Goal: Transaction & Acquisition: Purchase product/service

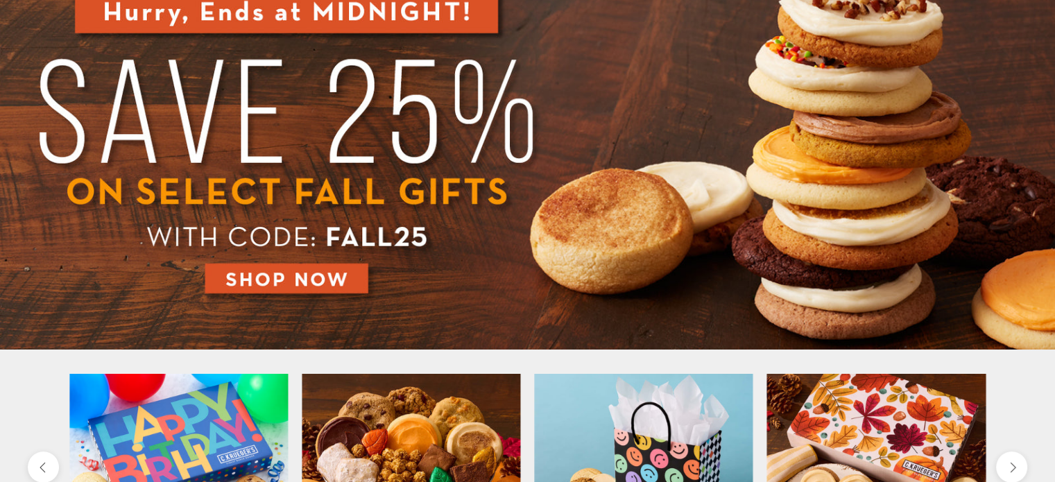
scroll to position [208, 0]
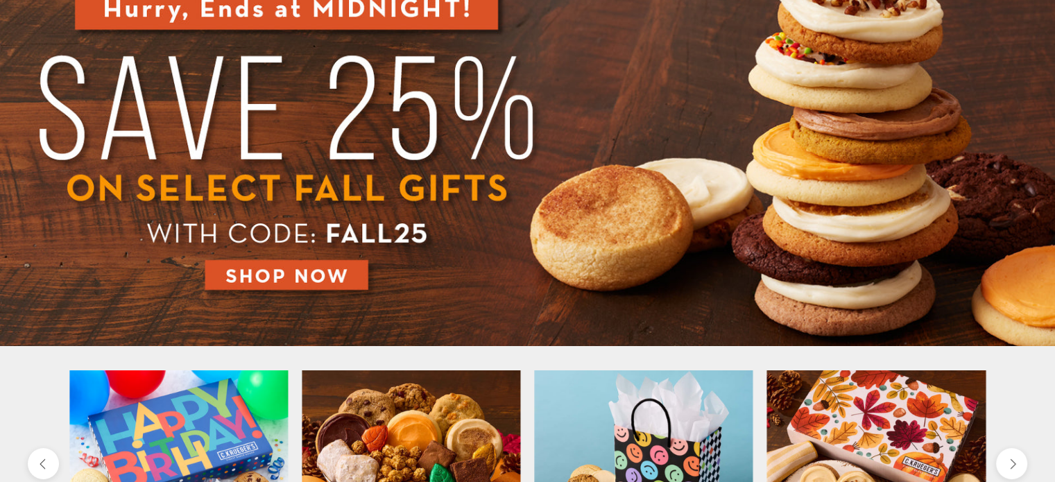
click at [347, 272] on img at bounding box center [527, 148] width 1055 height 396
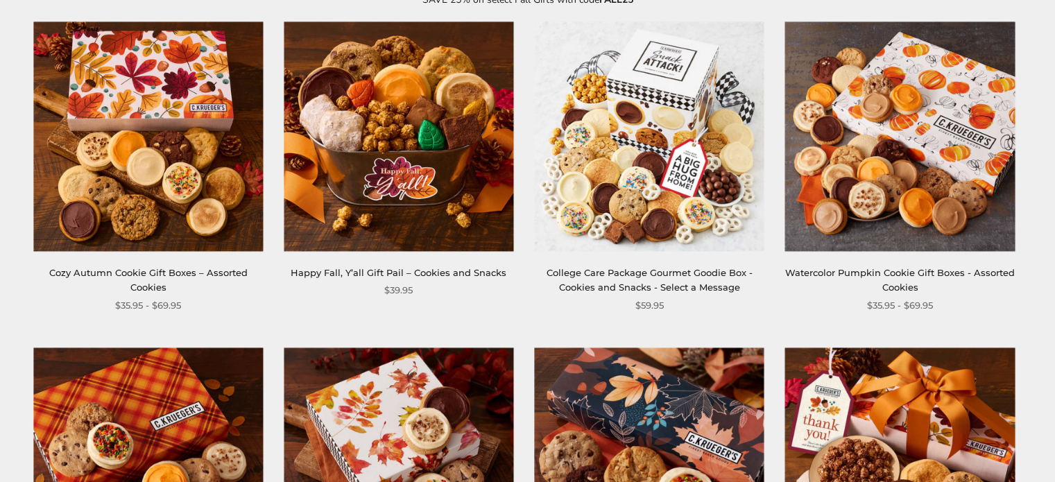
scroll to position [208, 0]
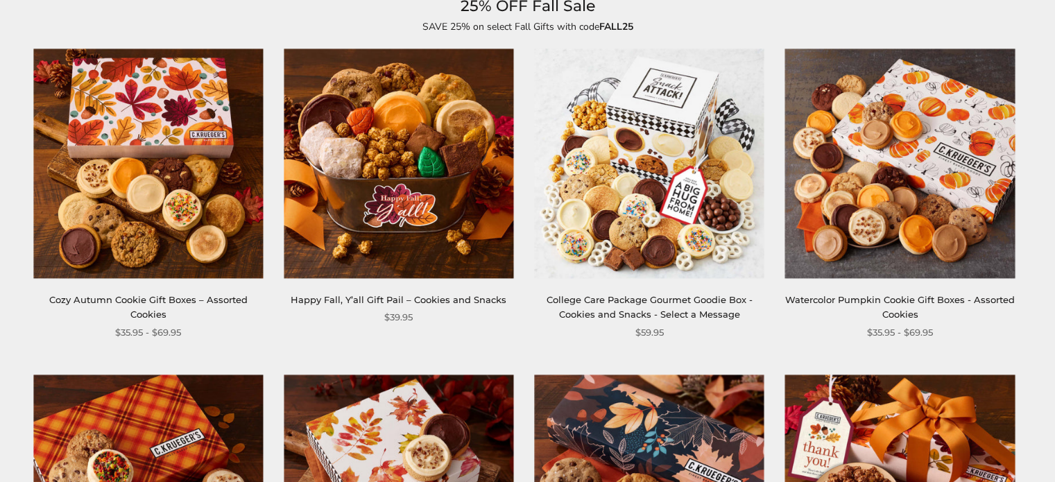
click at [123, 205] on img at bounding box center [147, 163] width 229 height 229
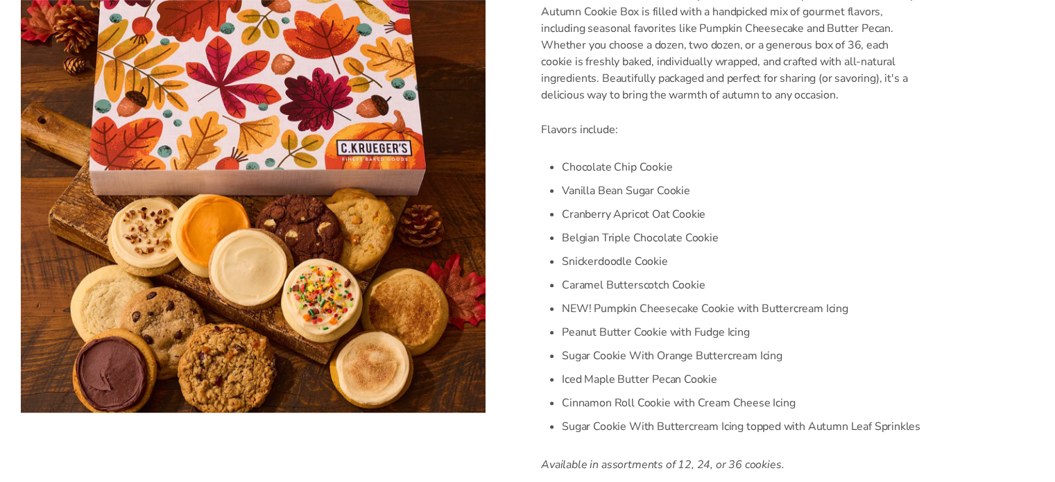
scroll to position [416, 0]
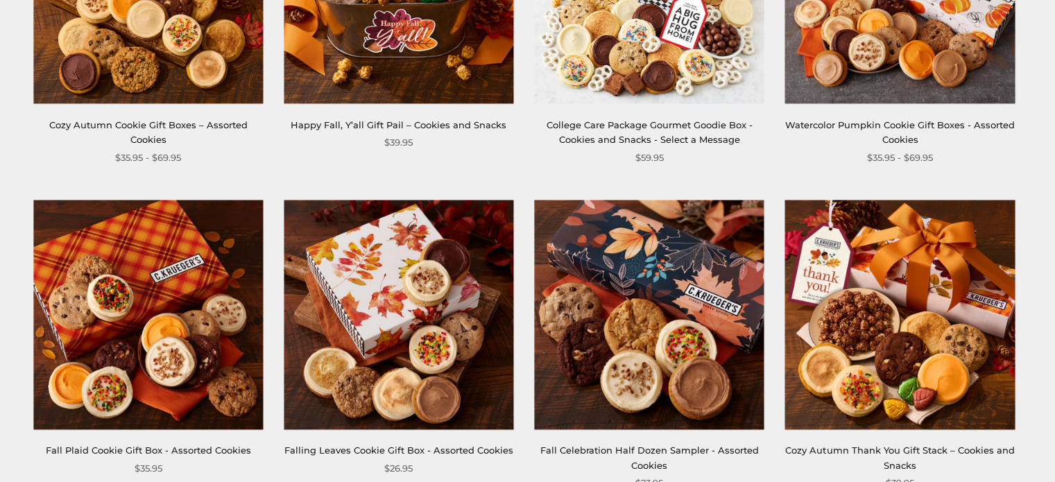
scroll to position [415, 0]
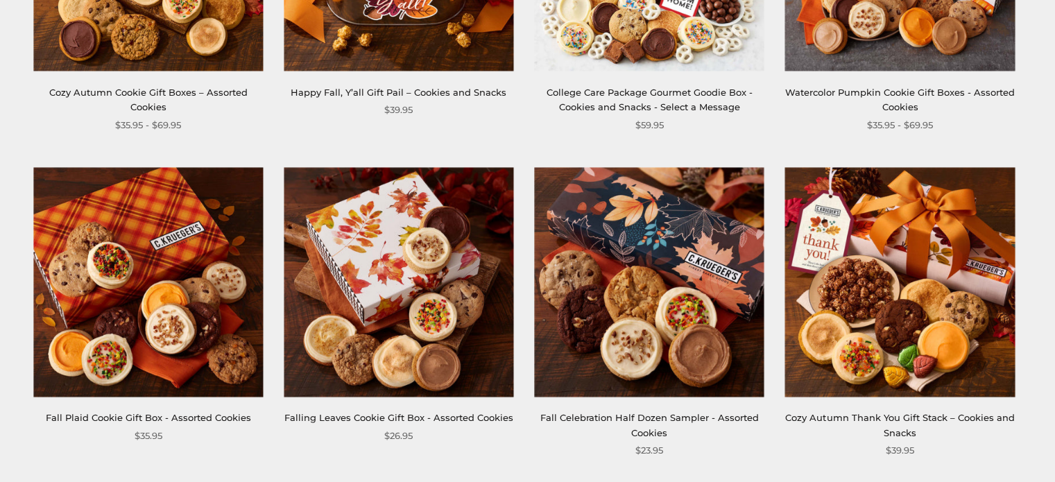
click at [139, 265] on img at bounding box center [147, 281] width 229 height 229
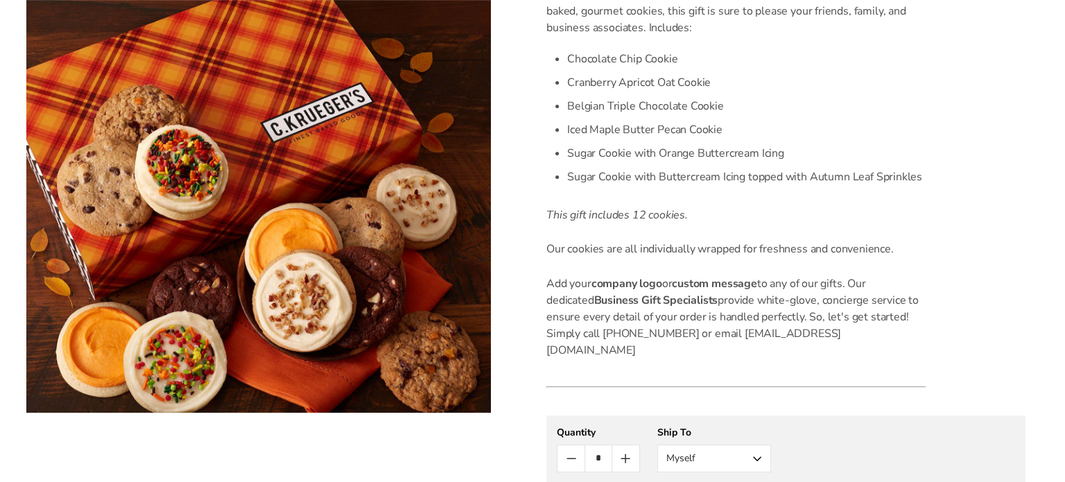
scroll to position [555, 0]
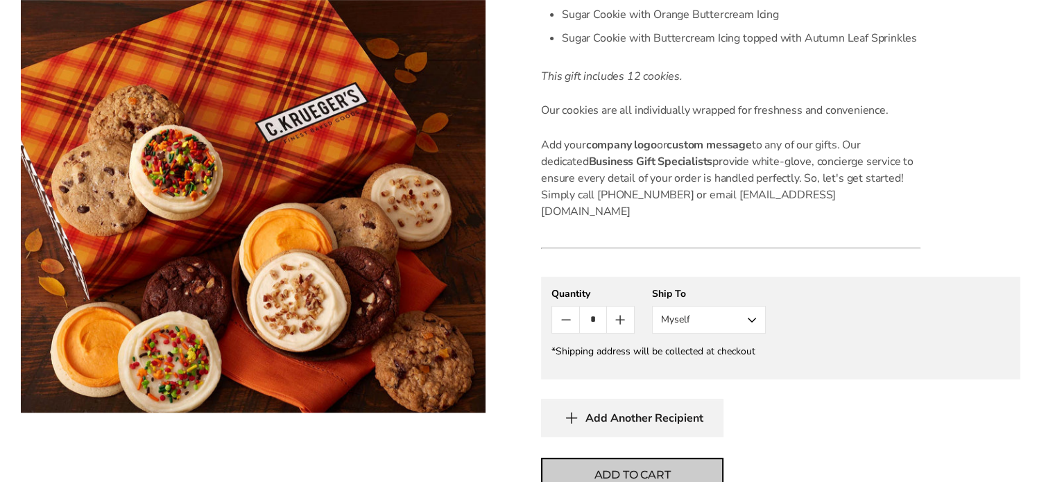
click at [671, 458] on button "Add to cart" at bounding box center [632, 475] width 182 height 35
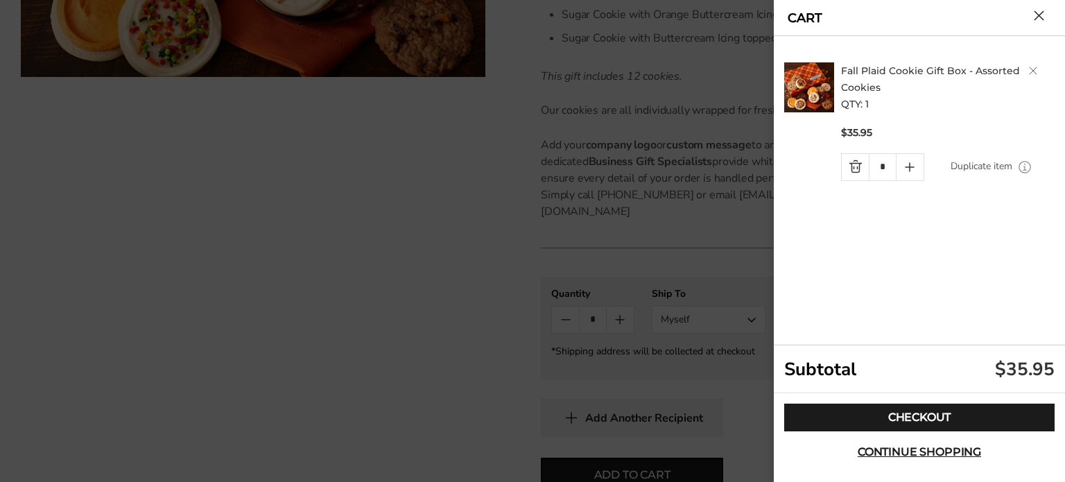
click at [914, 165] on icon "Quantity plus button" at bounding box center [909, 167] width 17 height 17
click at [854, 167] on icon "Quantity minus button" at bounding box center [855, 167] width 17 height 17
click at [854, 167] on link "Quantity minus button" at bounding box center [855, 167] width 27 height 26
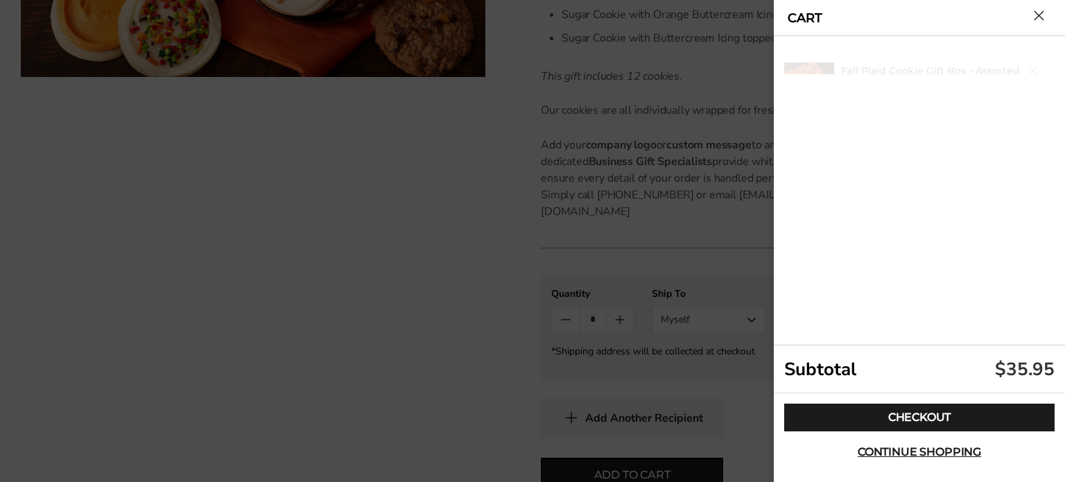
click at [854, 166] on div "Fall Plaid Cookie Gift Box - Assorted Cookies QTY: 1 $35.95 * Duplicate item" at bounding box center [921, 190] width 275 height 309
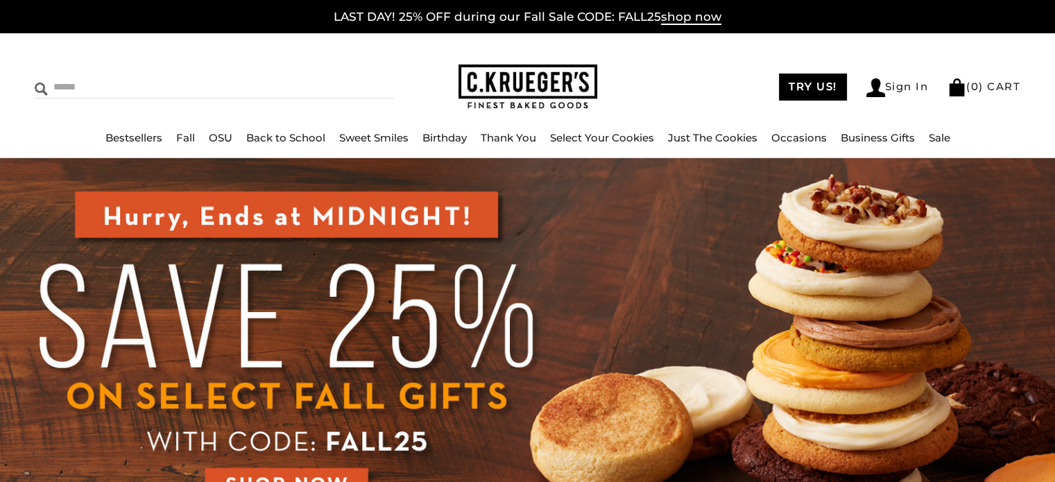
click at [74, 92] on input "Search" at bounding box center [152, 86] width 234 height 21
click at [72, 110] on div "****** TRY US! Sign In ( 0 ) CART ( 0 ) CART Bestsellers Fall NEW! Cozy Autumn …" at bounding box center [527, 95] width 1055 height 125
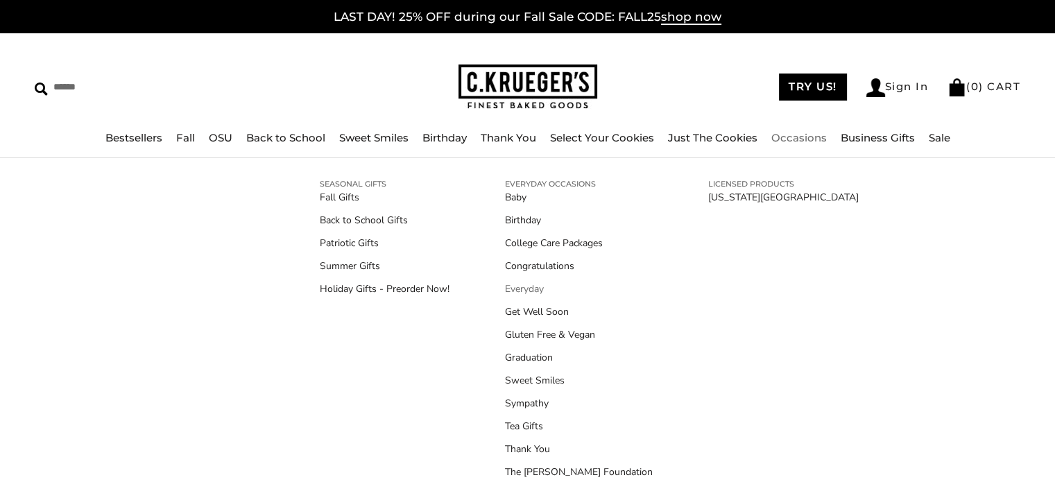
drag, startPoint x: 511, startPoint y: 312, endPoint x: 558, endPoint y: 288, distance: 52.7
click at [512, 311] on link "Get Well Soon" at bounding box center [579, 311] width 148 height 15
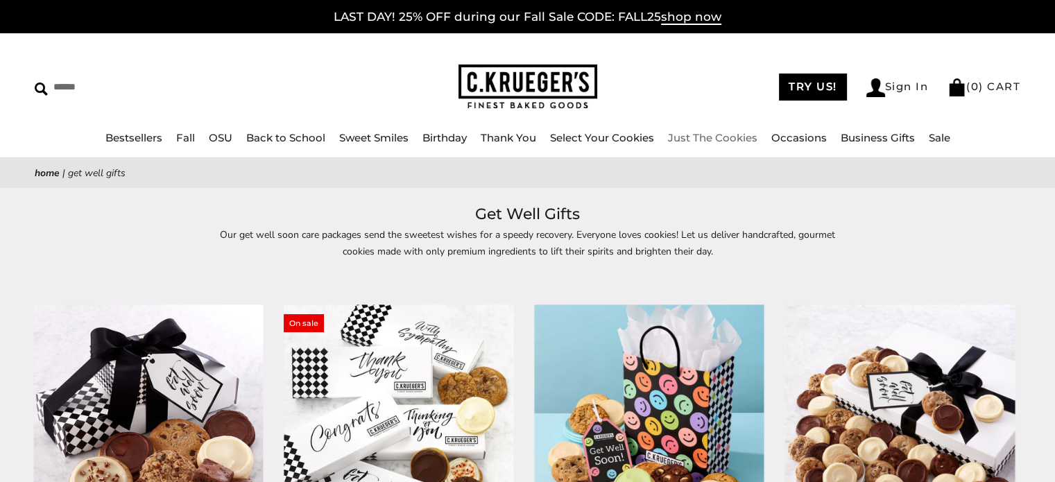
click at [720, 132] on link "Just The Cookies" at bounding box center [712, 137] width 89 height 13
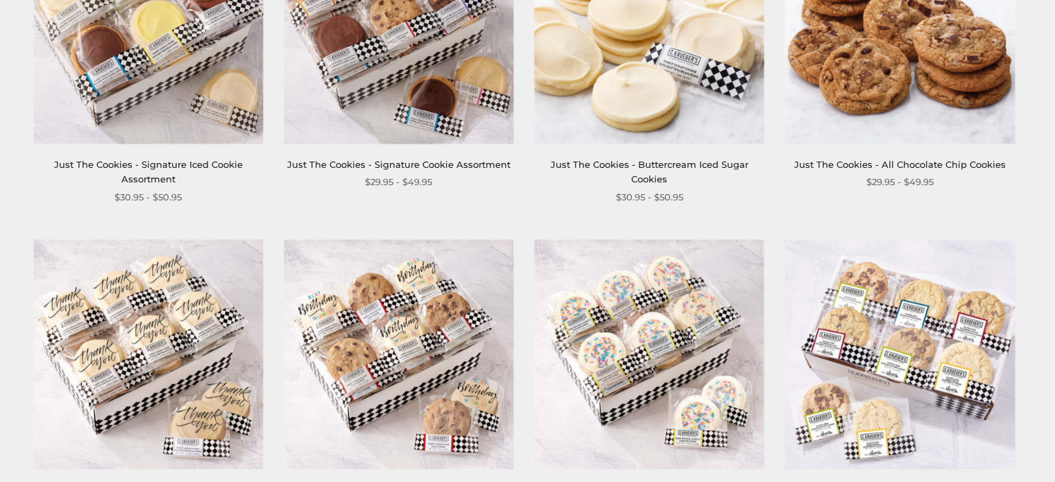
scroll to position [693, 0]
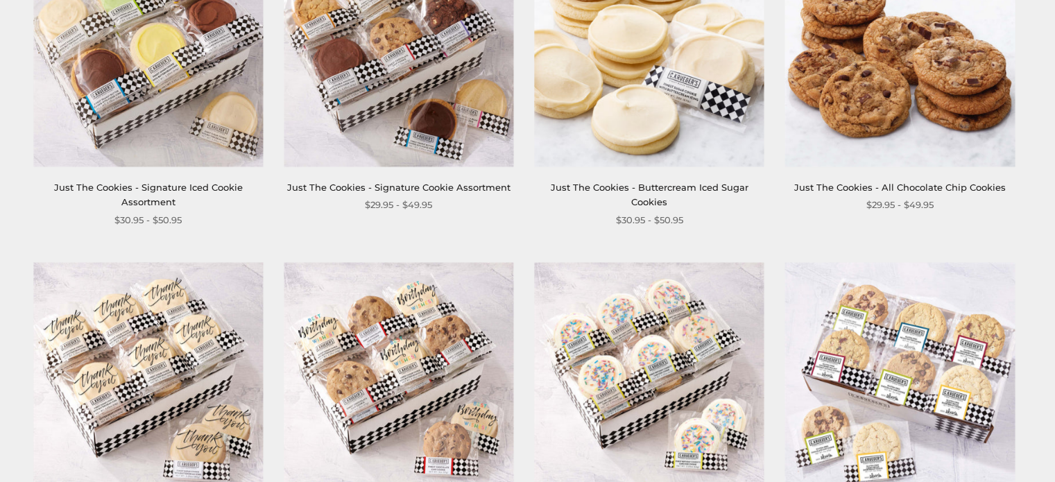
click at [396, 74] on img at bounding box center [398, 51] width 229 height 229
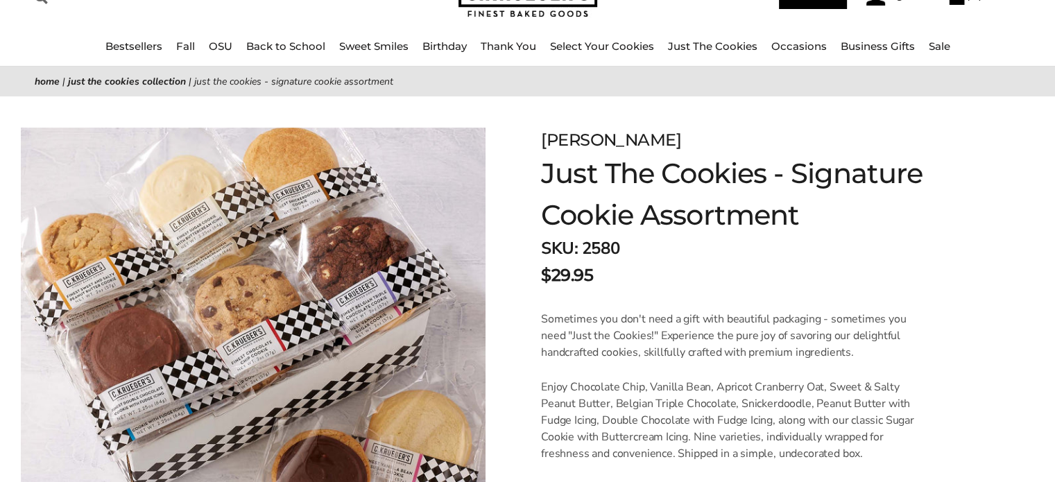
scroll to position [69, 0]
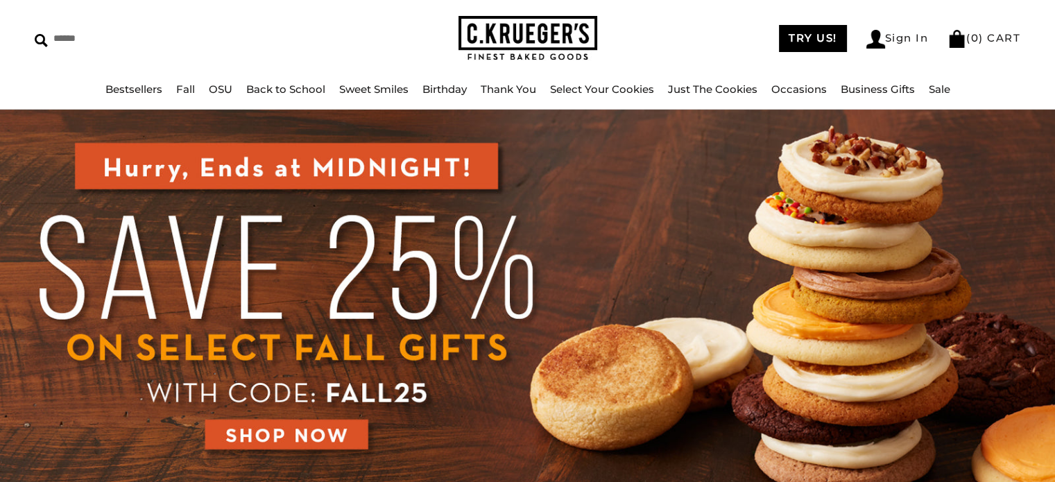
scroll to position [69, 0]
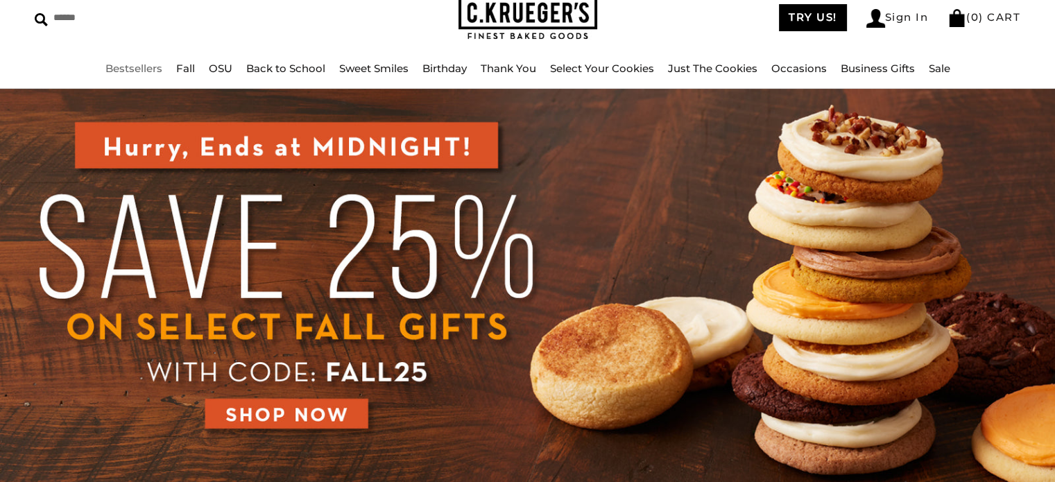
click at [147, 65] on link "Bestsellers" at bounding box center [133, 68] width 57 height 13
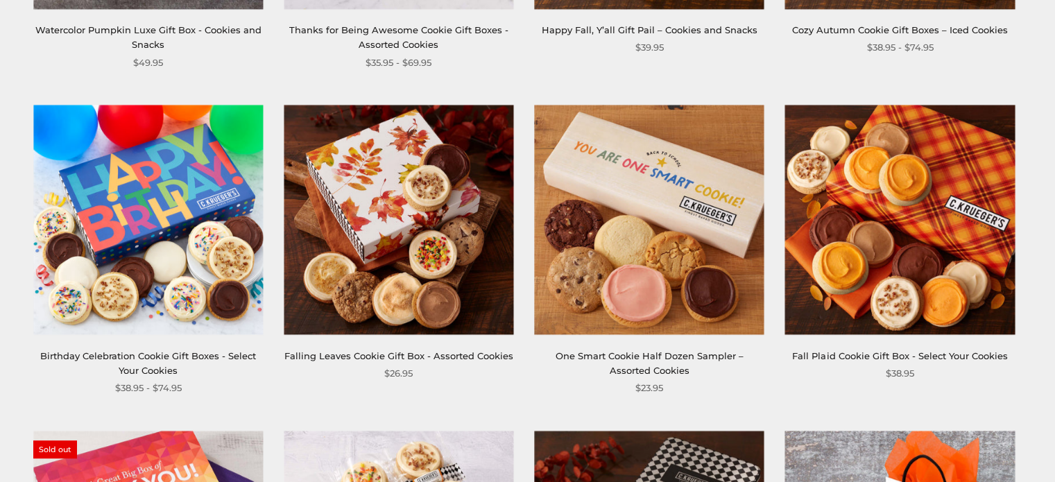
scroll to position [555, 0]
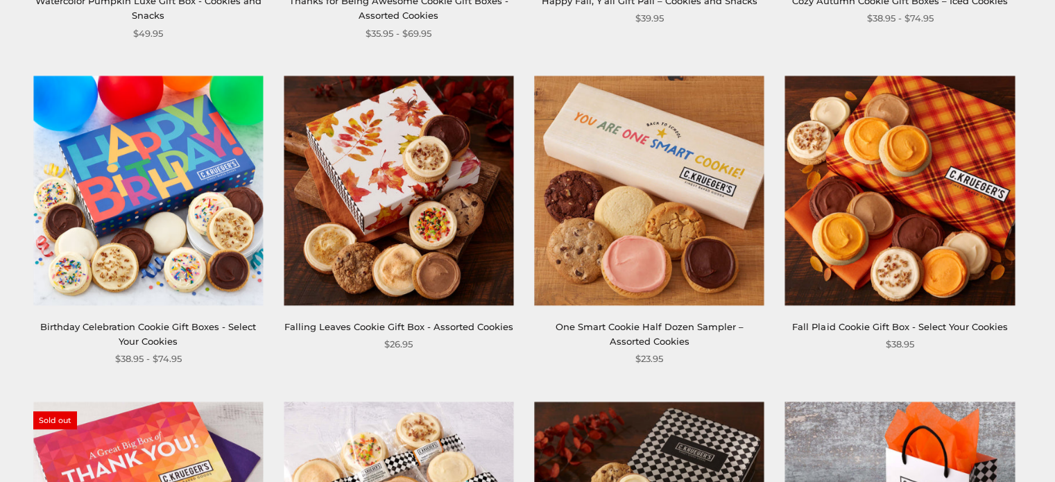
click at [402, 199] on img at bounding box center [398, 190] width 229 height 229
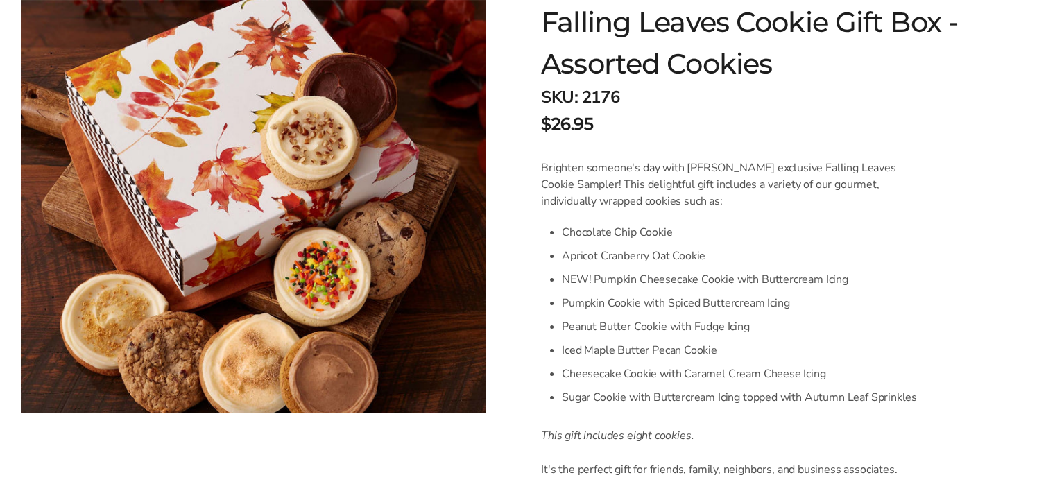
scroll to position [277, 0]
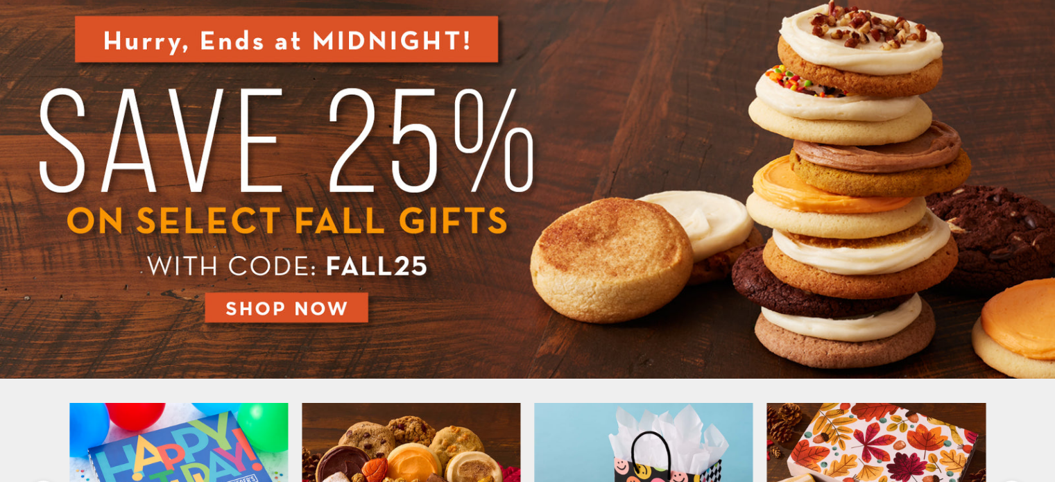
scroll to position [208, 0]
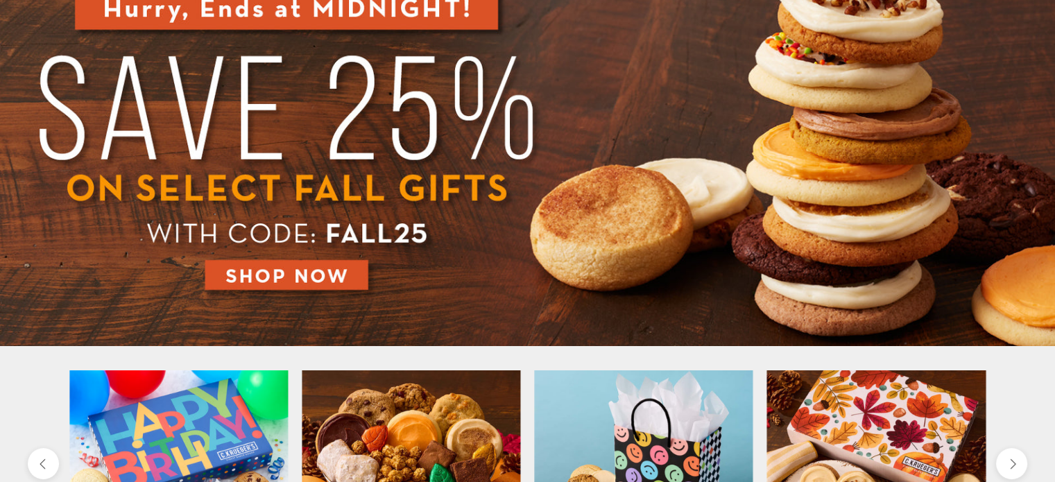
drag, startPoint x: 350, startPoint y: 280, endPoint x: 354, endPoint y: 274, distance: 7.5
click at [349, 279] on img at bounding box center [527, 148] width 1055 height 396
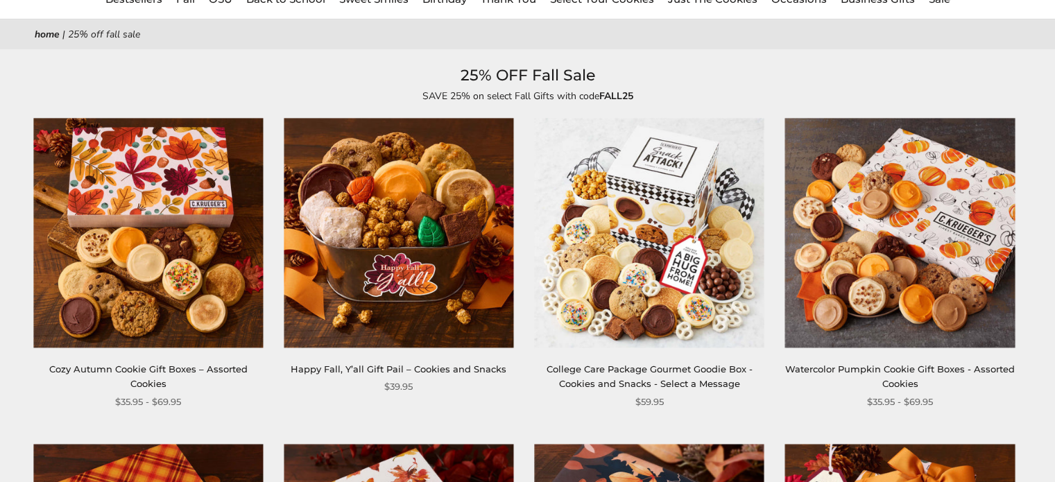
click at [204, 235] on img at bounding box center [147, 233] width 229 height 229
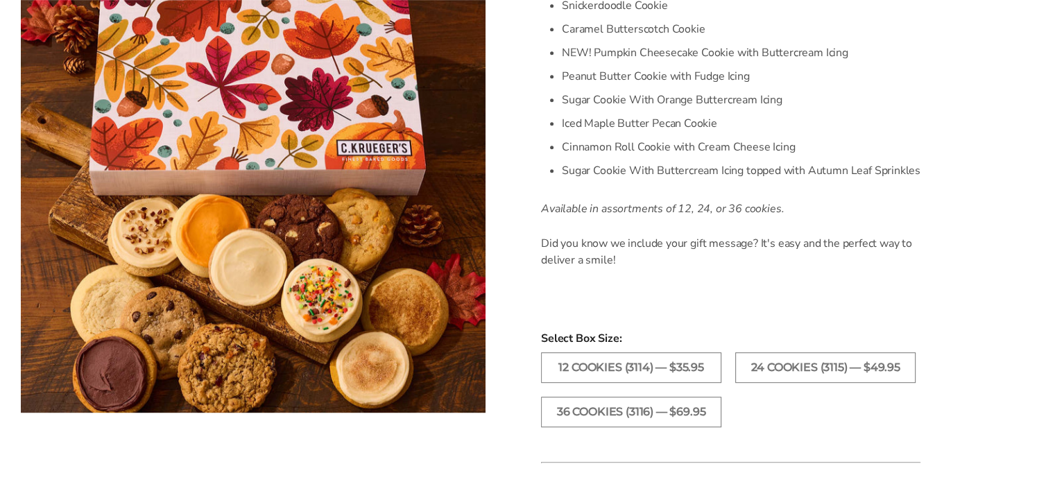
scroll to position [763, 0]
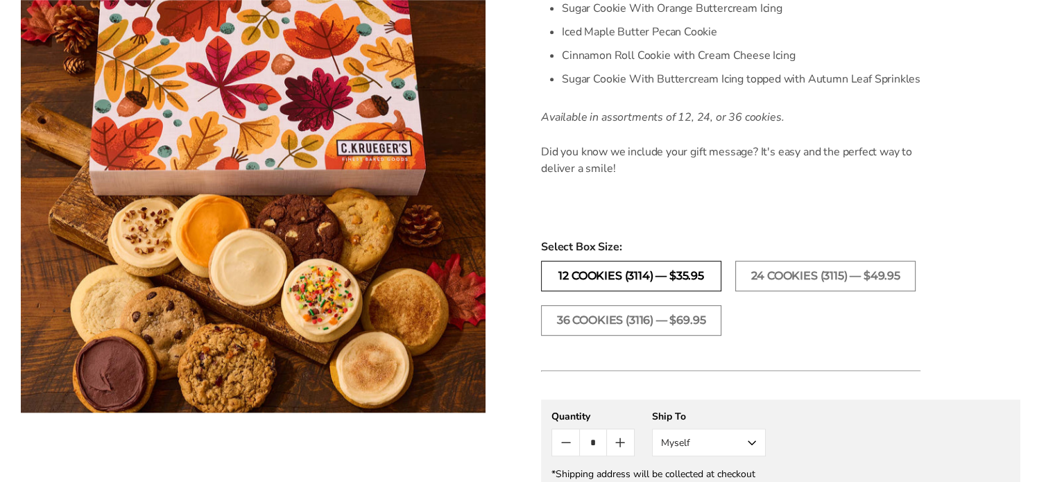
click at [679, 279] on label "12 COOKIES (3114) — $35.95" at bounding box center [631, 276] width 180 height 31
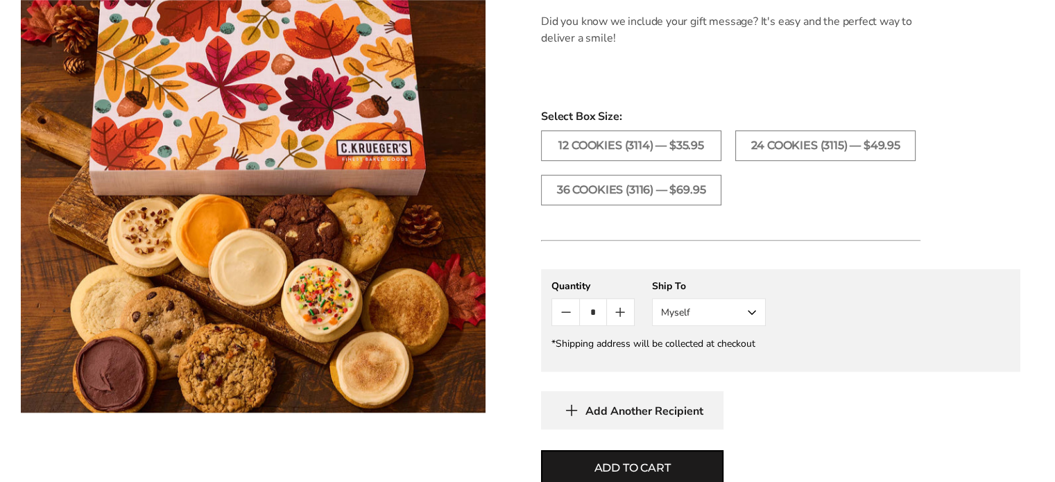
scroll to position [901, 0]
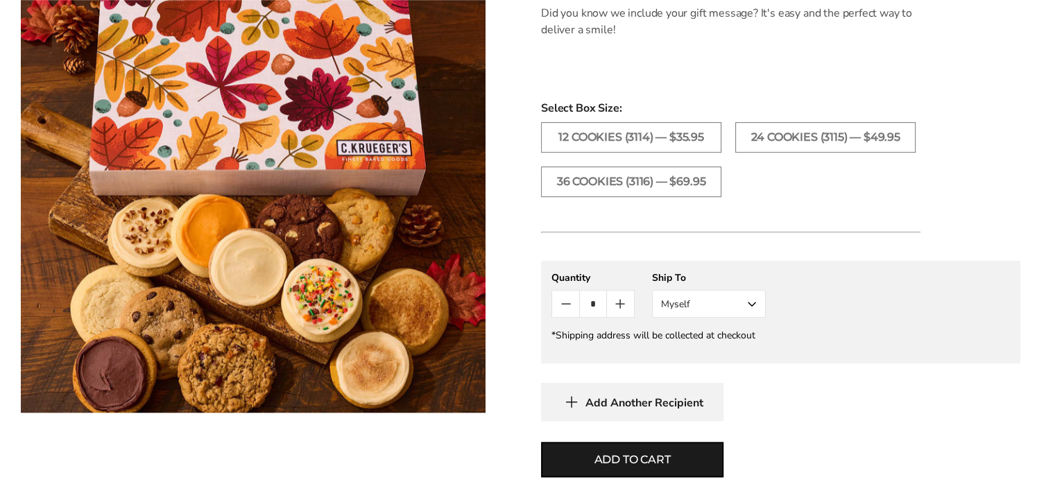
click at [747, 300] on button "Myself" at bounding box center [709, 304] width 114 height 28
click at [734, 352] on button "Other Recipient" at bounding box center [708, 354] width 112 height 25
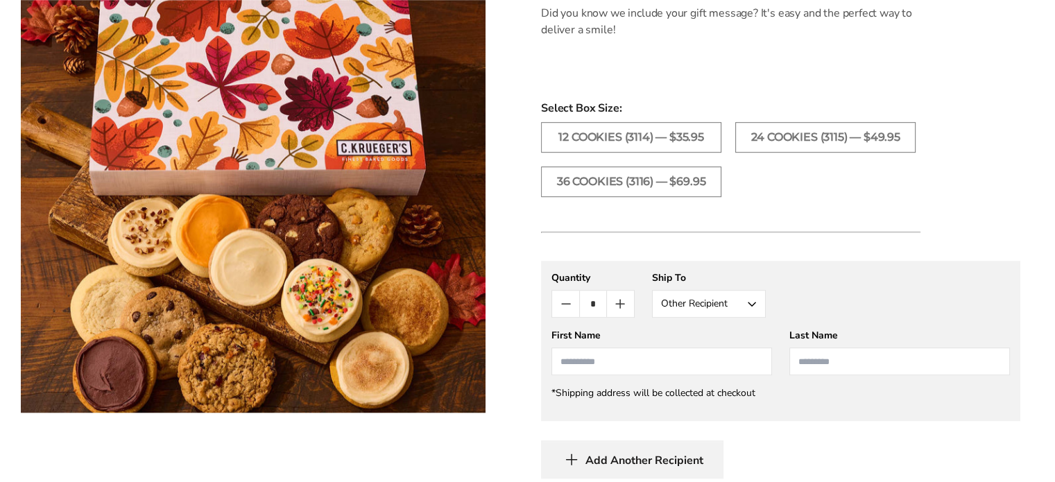
click at [720, 359] on input "First Name" at bounding box center [661, 361] width 220 height 28
type input "*****"
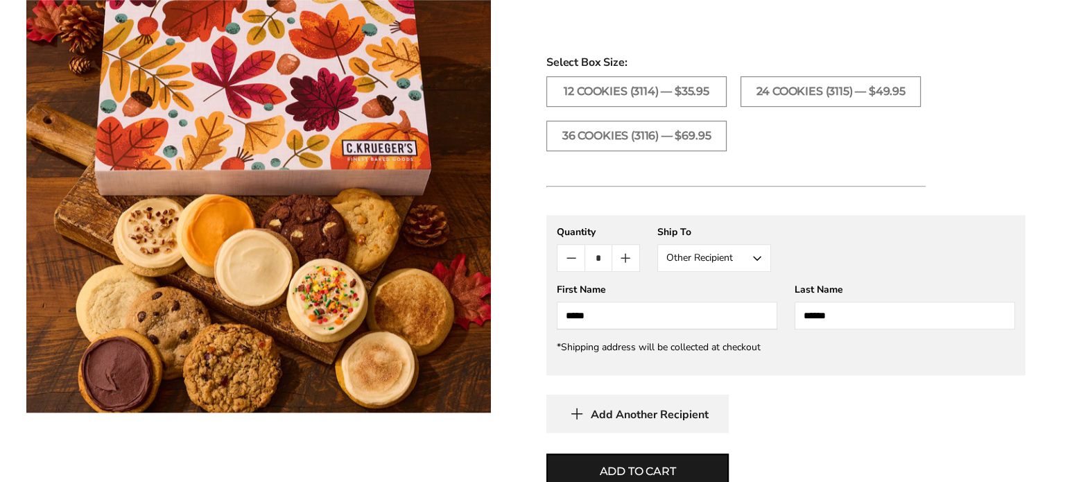
scroll to position [971, 0]
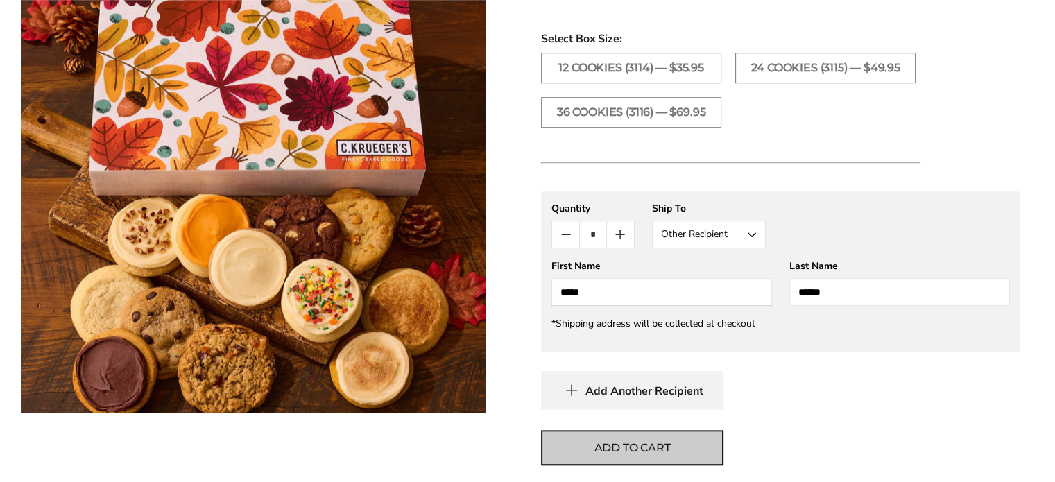
type input "******"
click at [623, 451] on span "Add to cart" at bounding box center [632, 448] width 76 height 17
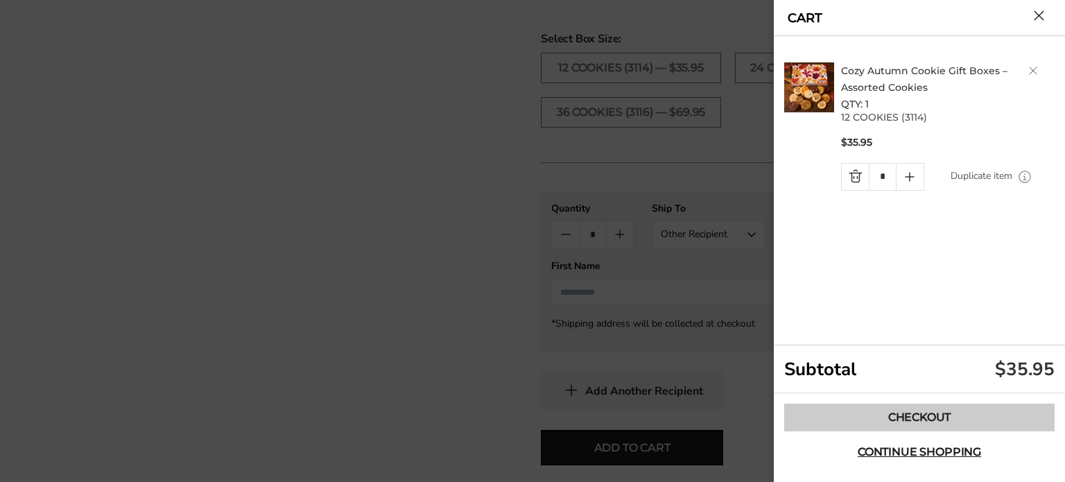
click at [911, 412] on link "Checkout" at bounding box center [919, 417] width 270 height 28
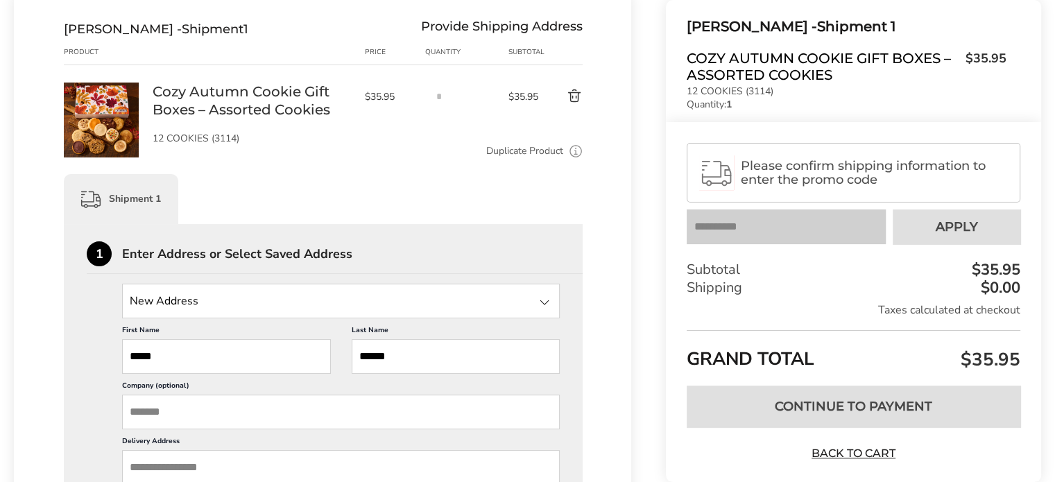
scroll to position [208, 0]
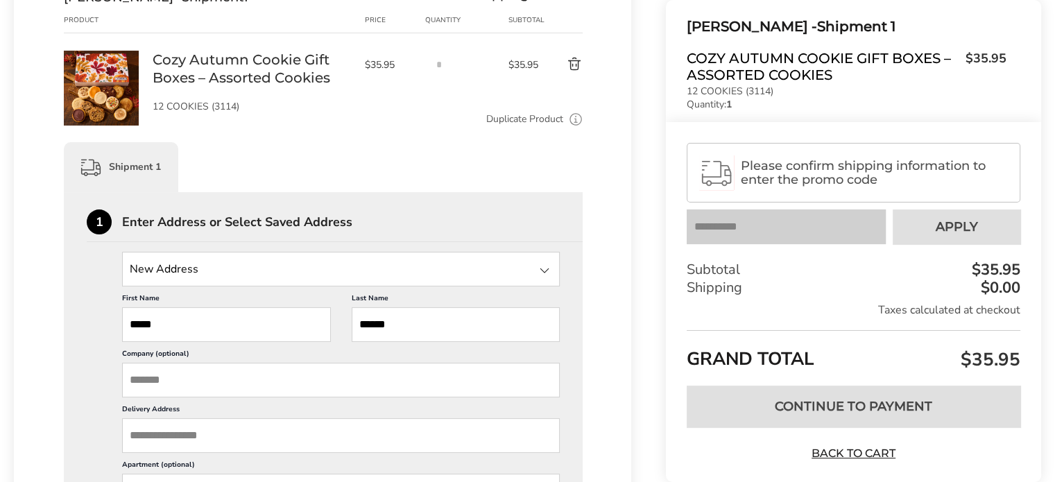
click at [275, 266] on input "State" at bounding box center [340, 269] width 437 height 35
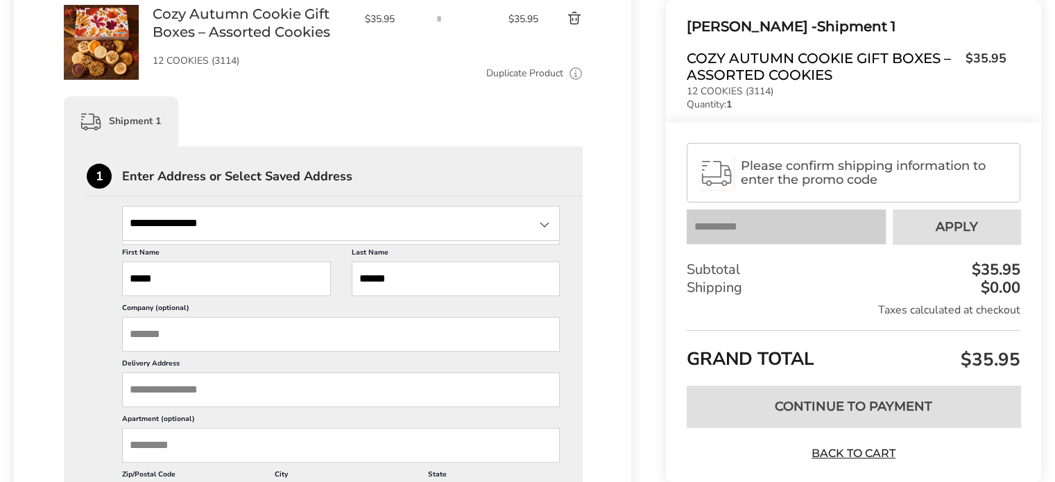
scroll to position [277, 0]
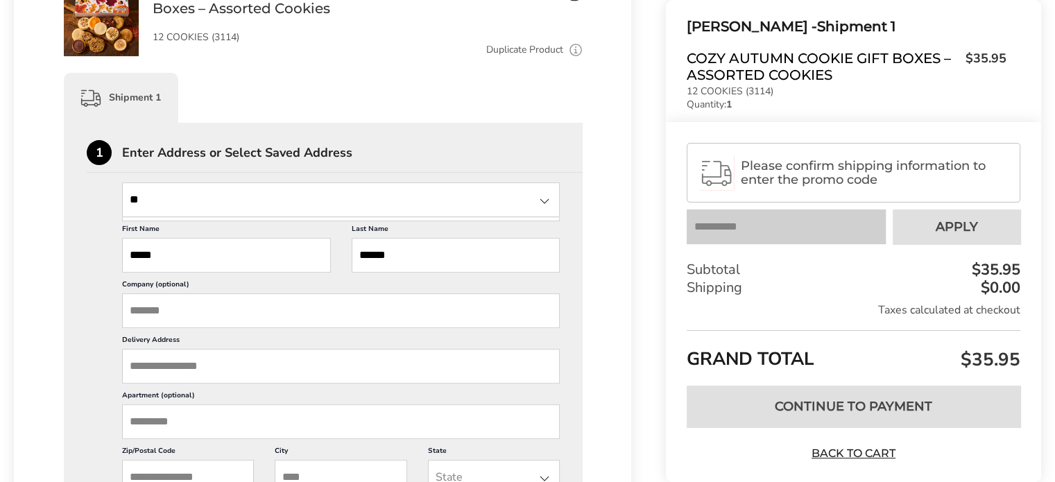
type input "*"
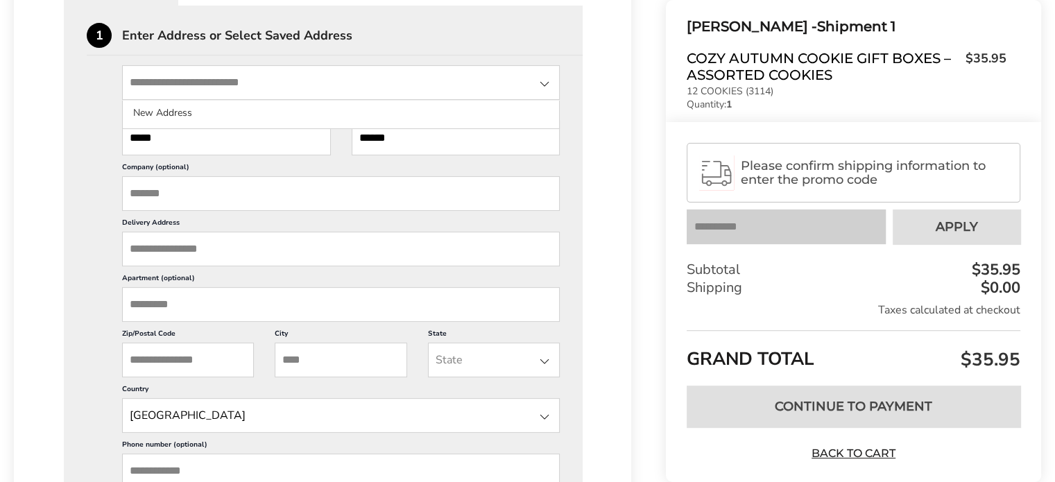
scroll to position [416, 0]
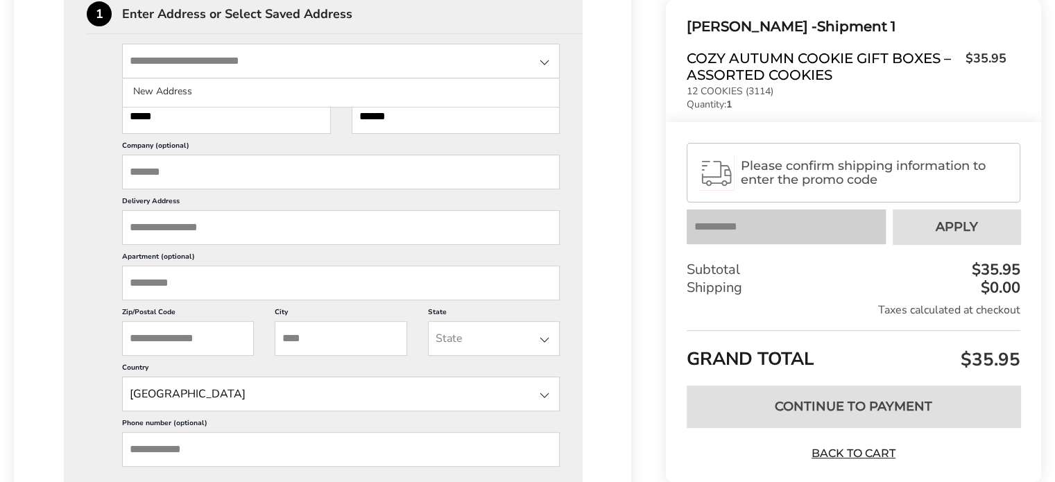
click at [243, 235] on input "Delivery Address" at bounding box center [340, 227] width 437 height 35
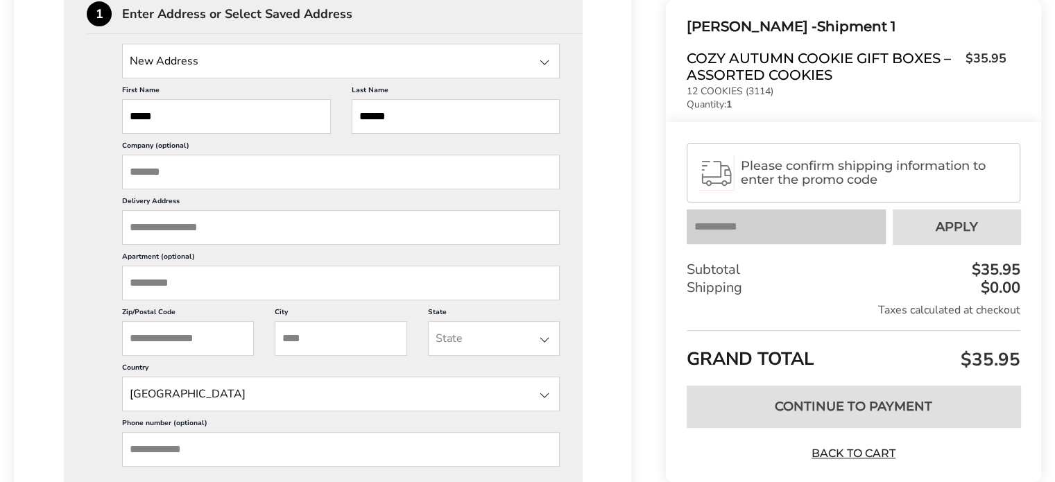
click at [542, 64] on div at bounding box center [544, 62] width 17 height 17
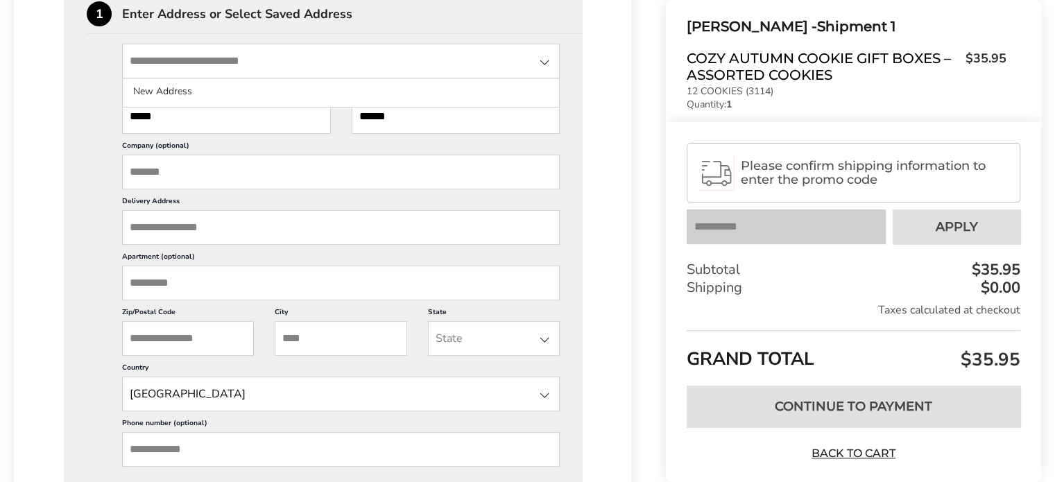
click at [541, 64] on div at bounding box center [544, 62] width 17 height 17
click at [270, 62] on input "State" at bounding box center [340, 61] width 437 height 35
drag, startPoint x: 62, startPoint y: 202, endPoint x: 81, endPoint y: 213, distance: 22.4
click at [63, 205] on div "[PERSON_NAME] - Shipment 1 Provide Shipping Address Product Price Quantity Subt…" at bounding box center [322, 400] width 617 height 1294
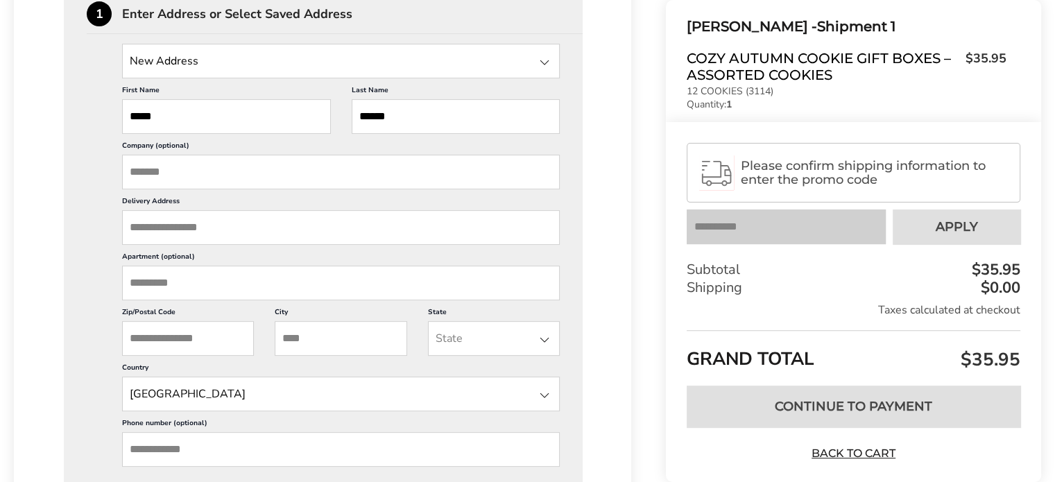
click at [249, 225] on input "Delivery Address" at bounding box center [340, 227] width 437 height 35
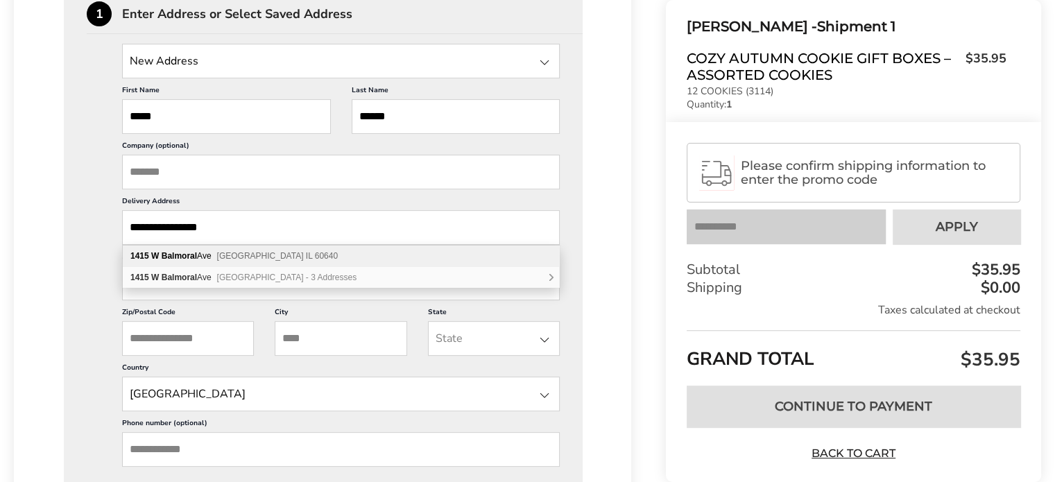
scroll to position [555, 0]
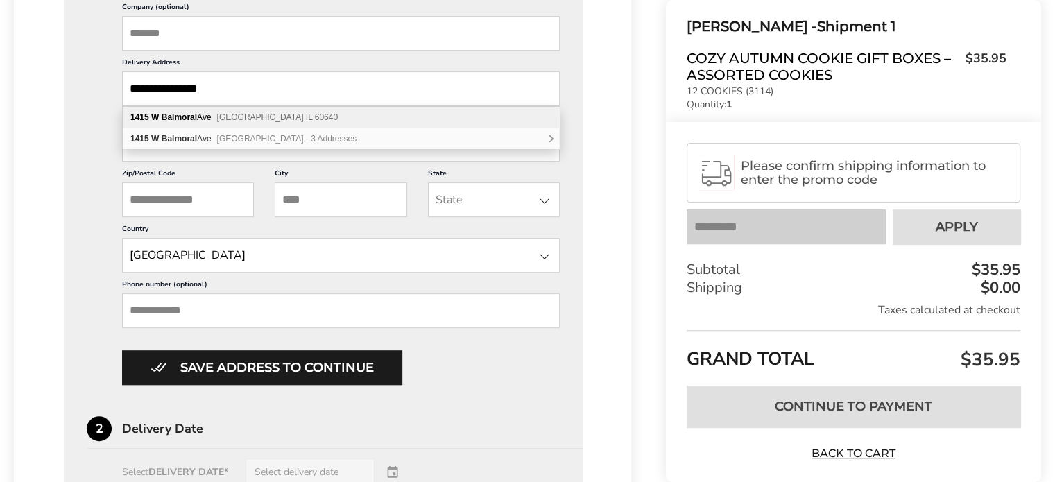
type input "**********"
click at [102, 163] on div "**********" at bounding box center [323, 145] width 473 height 480
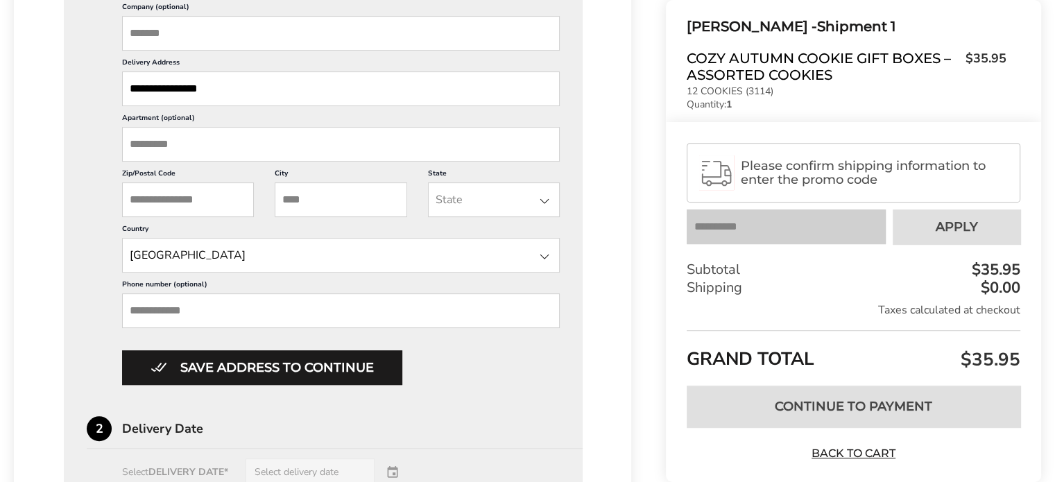
click at [220, 201] on input "Zip/Postal Code" at bounding box center [188, 199] width 132 height 35
type input "*****"
click at [347, 196] on input "City" at bounding box center [341, 199] width 132 height 35
type input "*******"
click at [552, 199] on div at bounding box center [544, 201] width 17 height 17
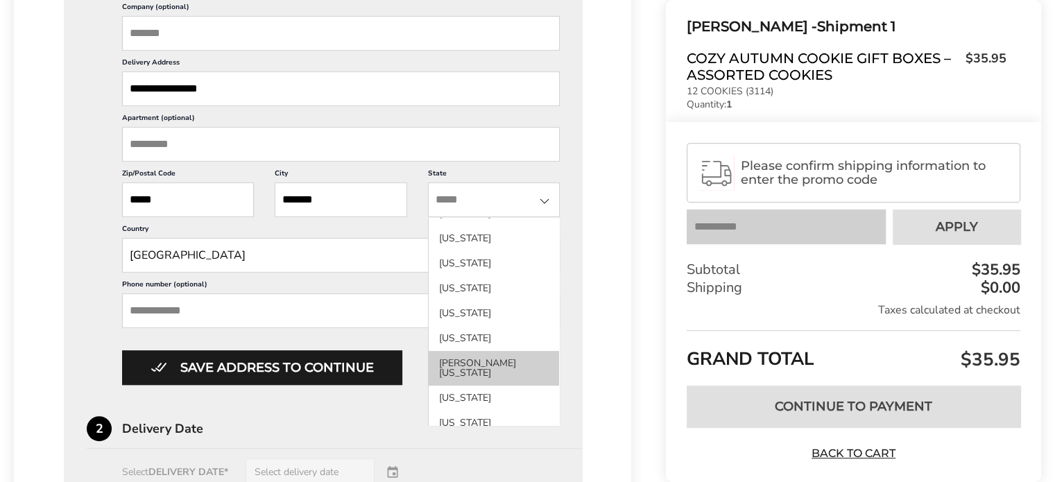
scroll to position [277, 0]
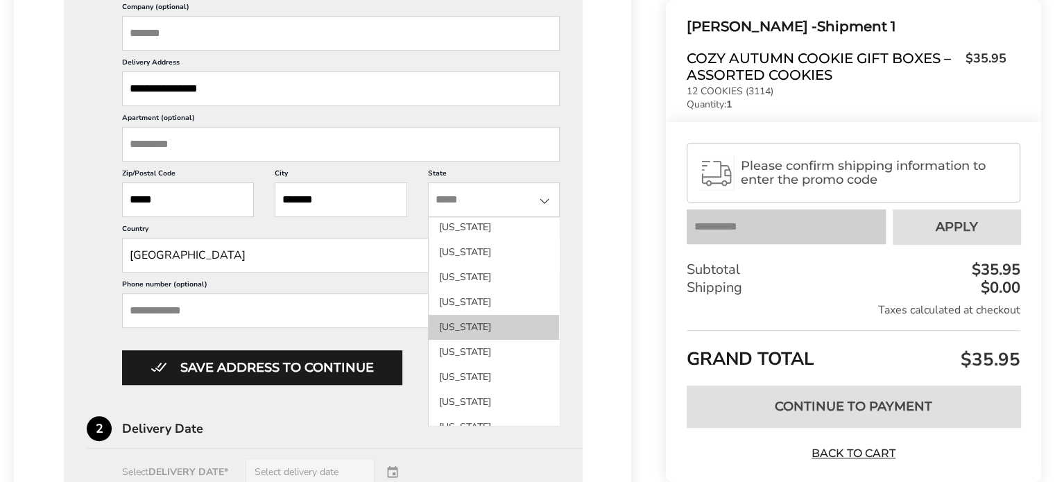
click at [449, 333] on li "[US_STATE]" at bounding box center [493, 327] width 130 height 25
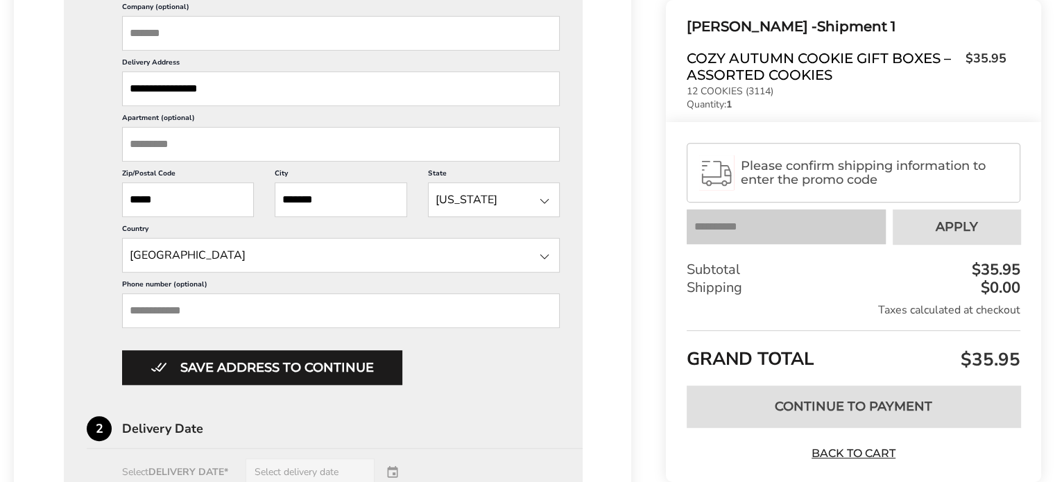
click at [223, 313] on input "Phone number (optional)" at bounding box center [340, 310] width 437 height 35
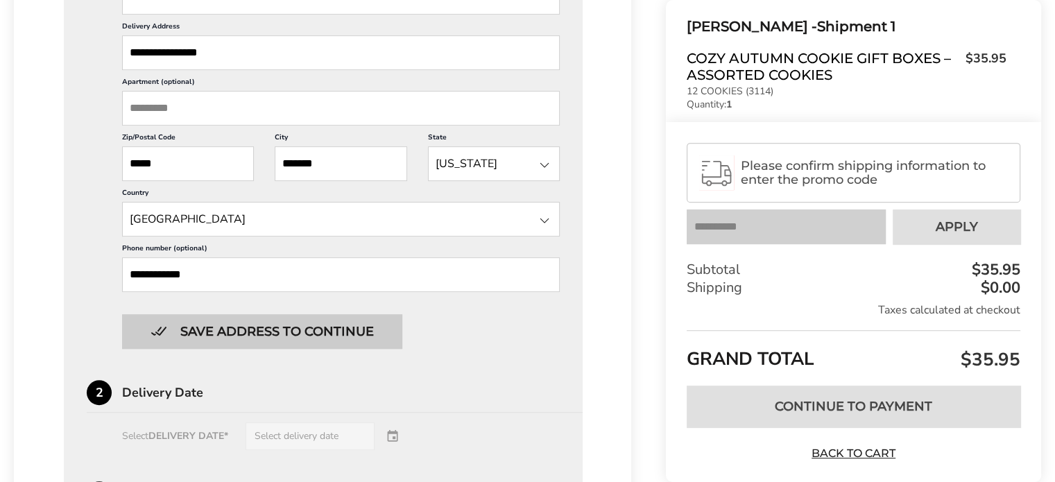
scroll to position [693, 0]
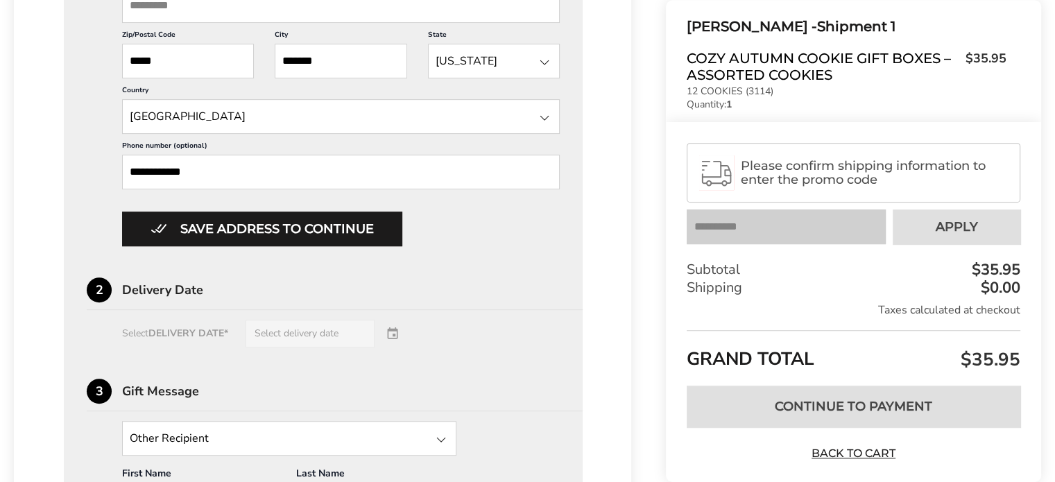
type input "**********"
click at [394, 330] on div "Select DELIVERY DATE* Select delivery date" at bounding box center [323, 334] width 473 height 28
click at [347, 336] on div "Select DELIVERY DATE* Select delivery date" at bounding box center [323, 334] width 473 height 28
click at [221, 324] on div "Select DELIVERY DATE* Select delivery date" at bounding box center [323, 334] width 473 height 28
drag, startPoint x: 191, startPoint y: 284, endPoint x: 179, endPoint y: 297, distance: 17.6
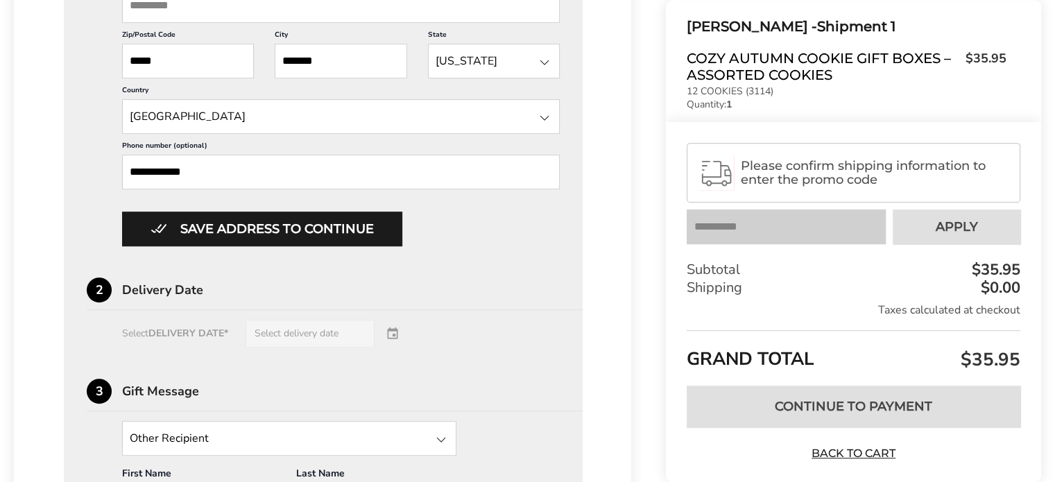
click at [183, 293] on div "Delivery Date" at bounding box center [352, 290] width 460 height 12
drag, startPoint x: 300, startPoint y: 290, endPoint x: 383, endPoint y: 285, distance: 83.4
click at [306, 288] on div "Delivery Date" at bounding box center [352, 290] width 460 height 12
drag, startPoint x: 392, startPoint y: 329, endPoint x: 389, endPoint y: 300, distance: 29.3
click at [391, 324] on div "Select DELIVERY DATE* Select delivery date" at bounding box center [323, 334] width 473 height 28
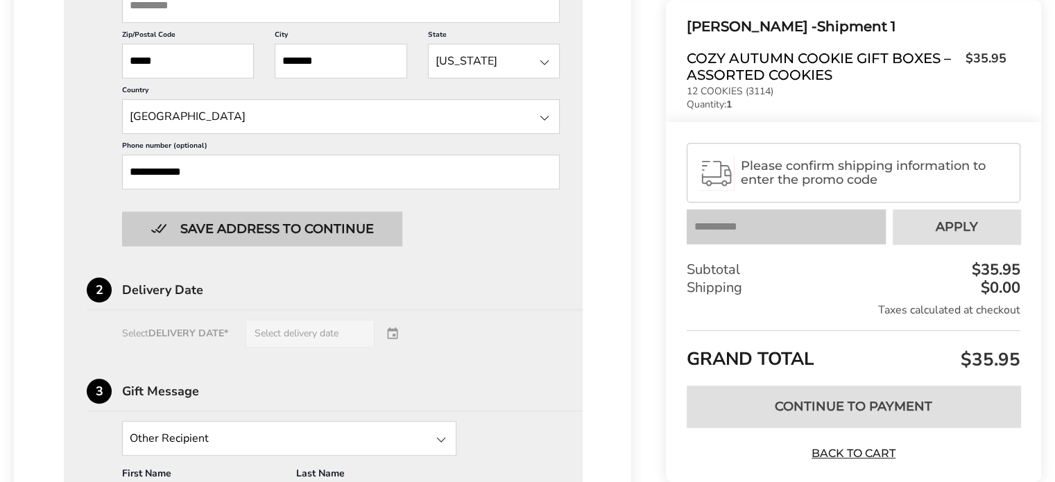
click at [350, 226] on button "Save address to continue" at bounding box center [262, 228] width 280 height 35
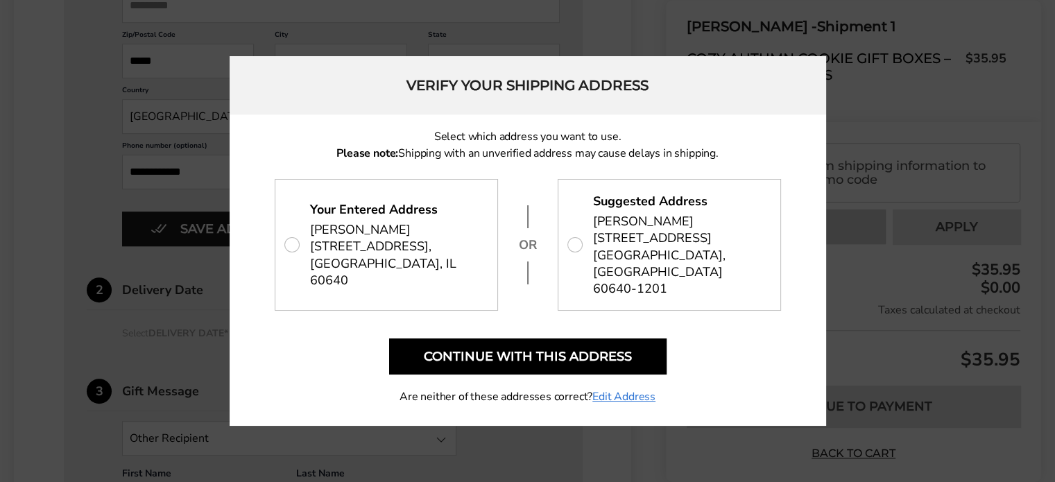
click at [706, 261] on span "[STREET_ADDRESS]" at bounding box center [680, 262] width 174 height 67
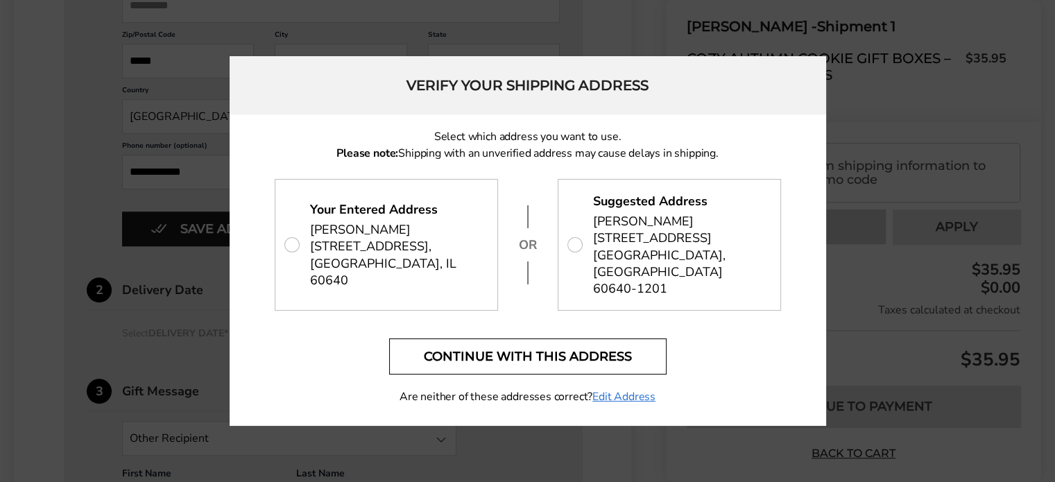
click at [553, 342] on button "Continue with this address" at bounding box center [527, 356] width 277 height 36
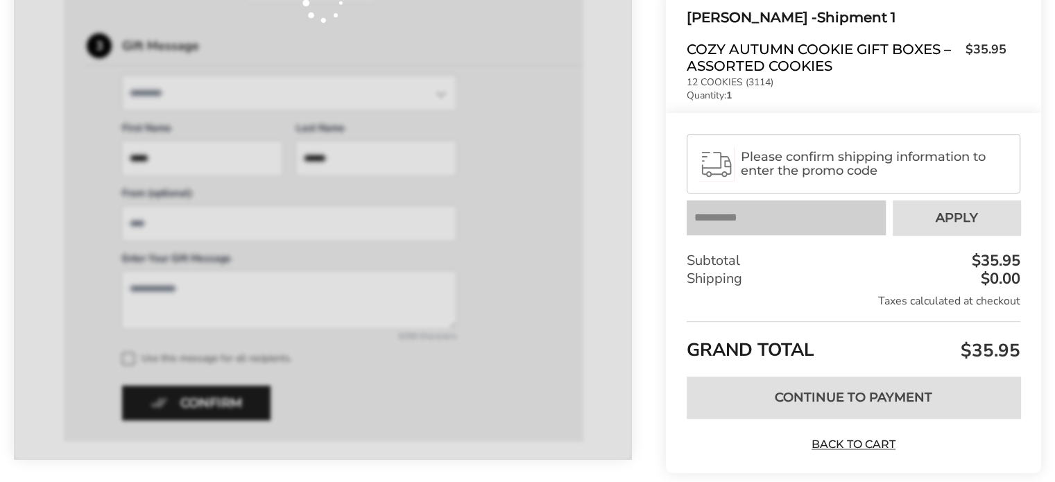
scroll to position [654, 0]
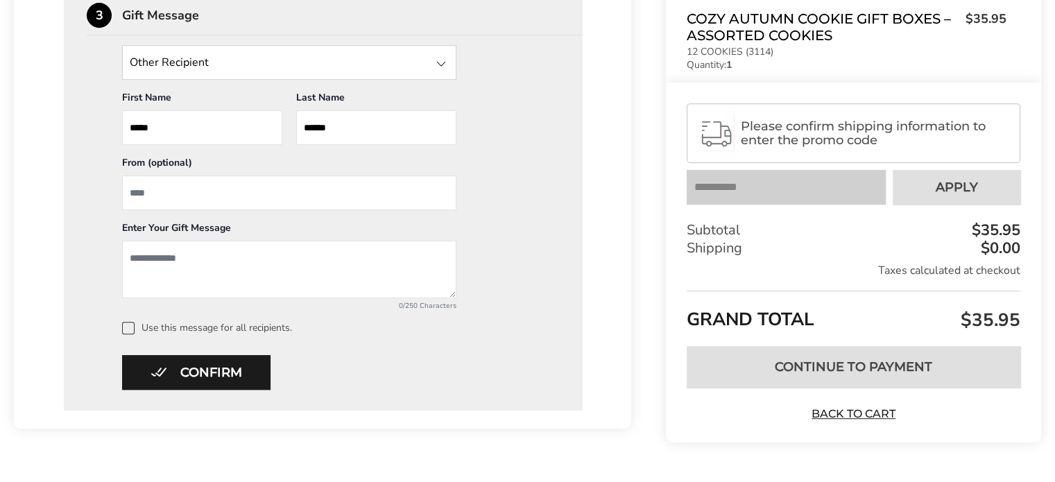
click at [186, 193] on input "From" at bounding box center [289, 192] width 334 height 35
type input "**********"
click at [231, 254] on textarea "Add a message" at bounding box center [289, 270] width 334 height 58
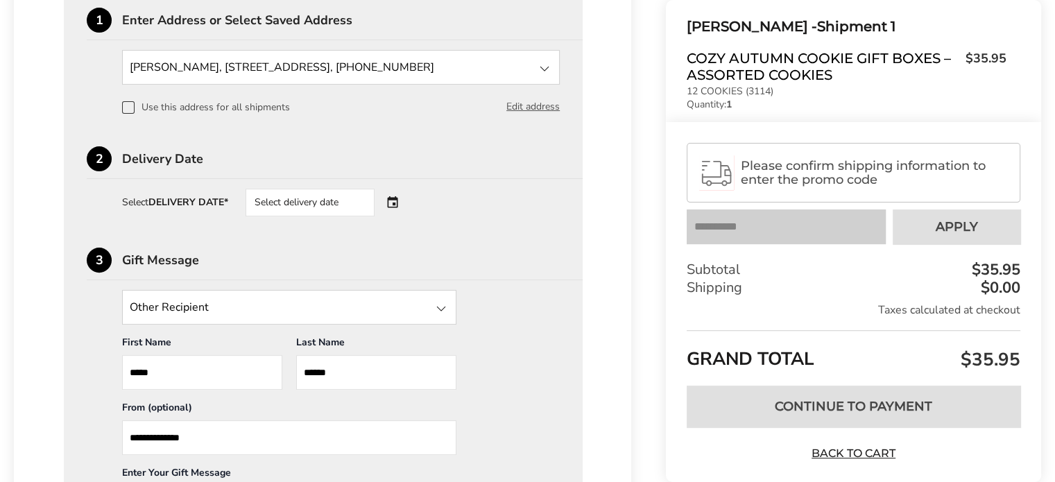
scroll to position [377, 0]
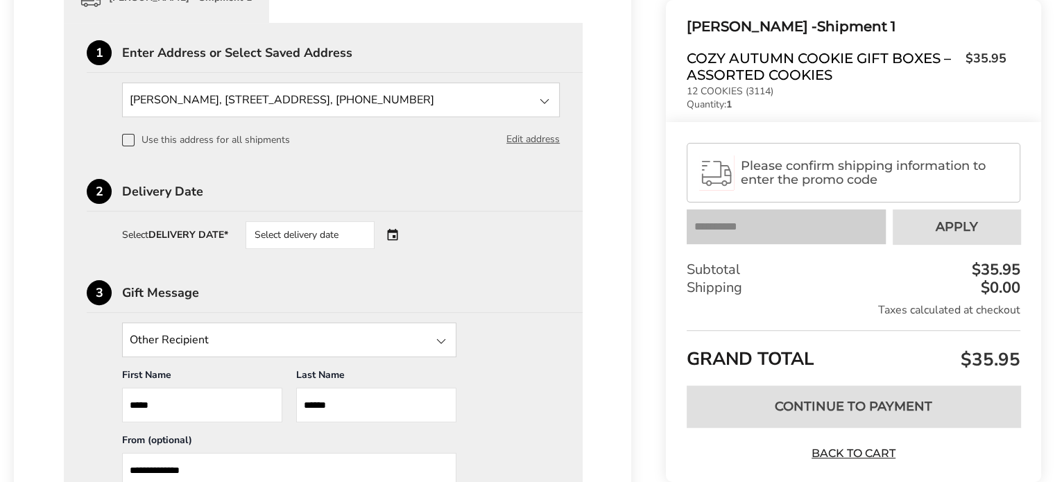
type textarea "**********"
click at [394, 233] on div "Select delivery date" at bounding box center [329, 235] width 168 height 28
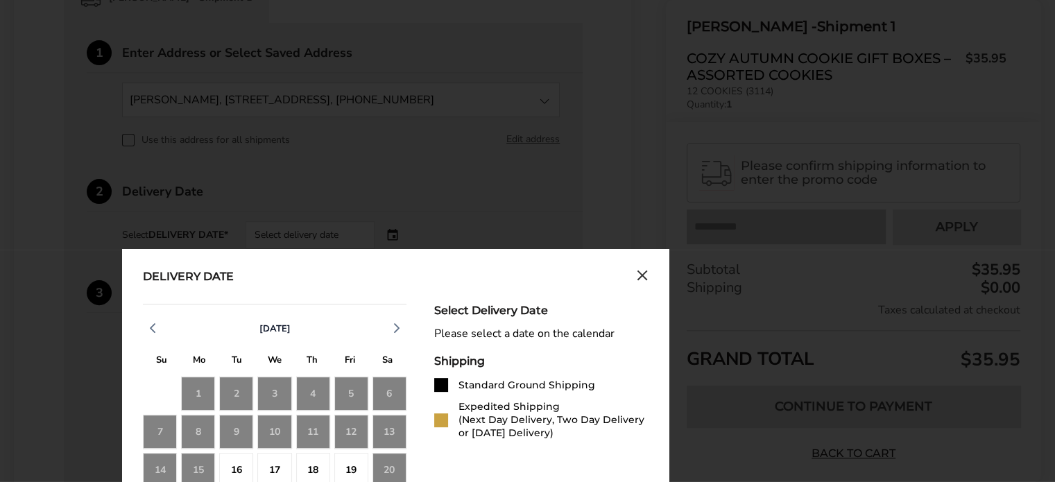
scroll to position [446, 0]
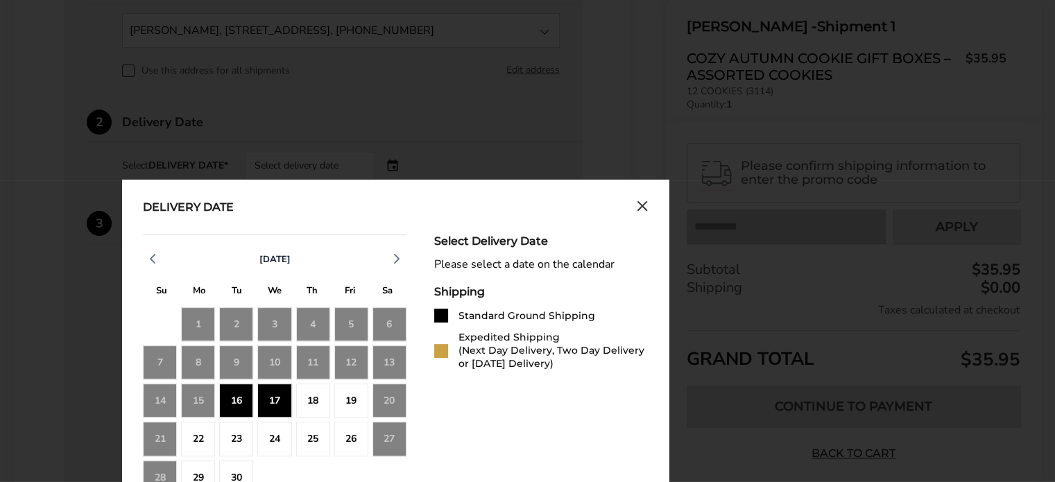
click at [275, 397] on div "17" at bounding box center [274, 400] width 34 height 34
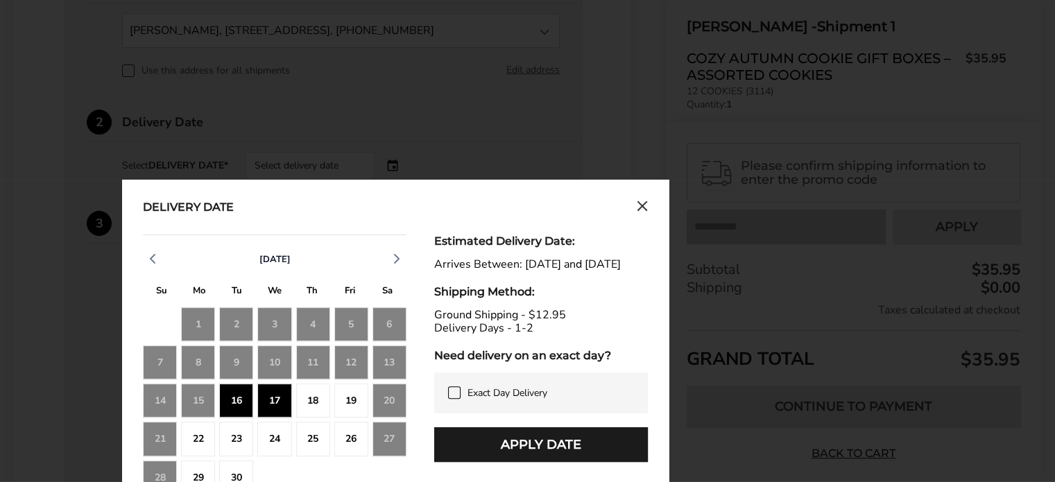
scroll to position [516, 0]
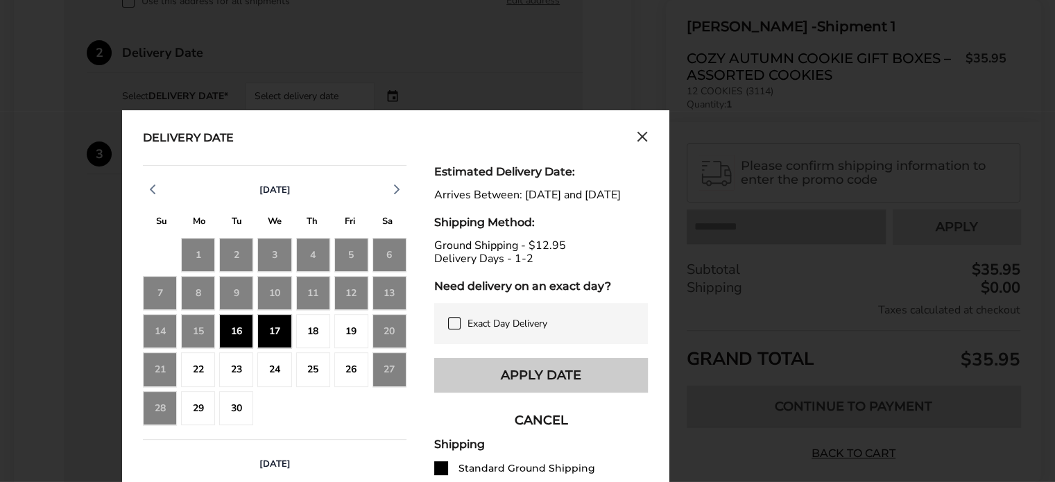
click at [537, 385] on button "Apply Date" at bounding box center [541, 375] width 214 height 35
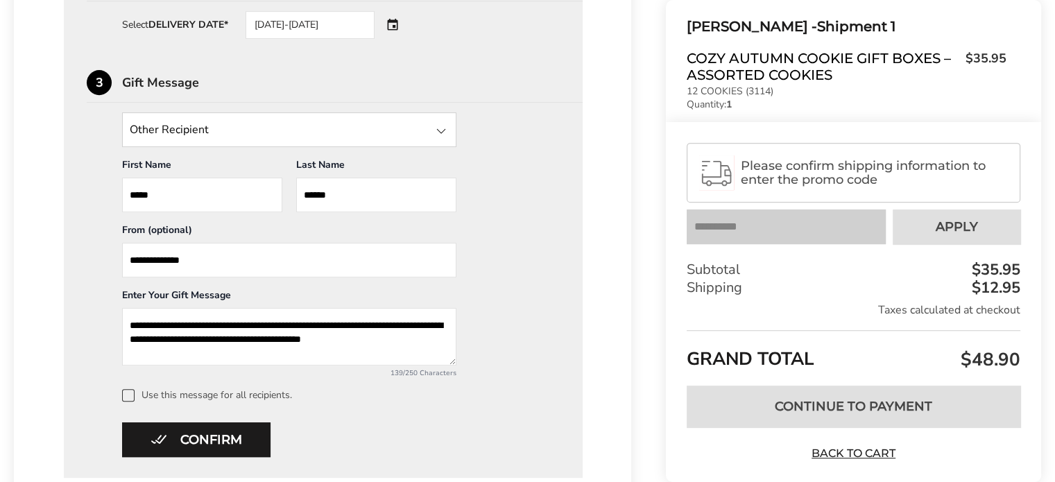
scroll to position [689, 0]
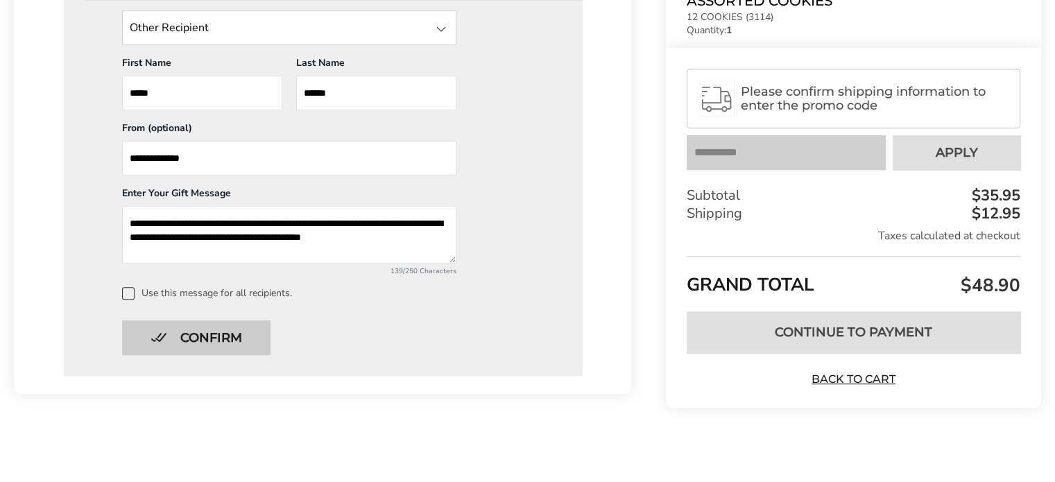
click at [230, 329] on button "Confirm" at bounding box center [196, 337] width 148 height 35
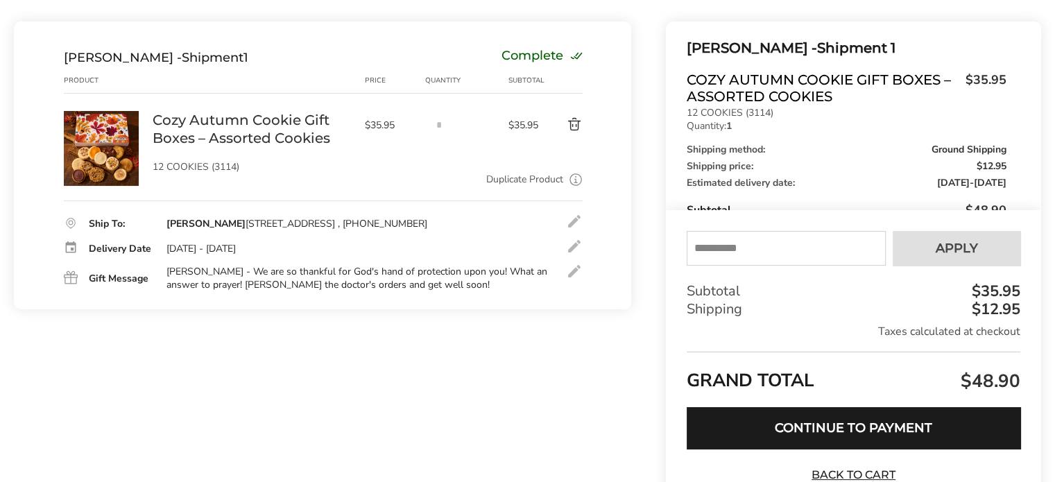
scroll to position [107, 0]
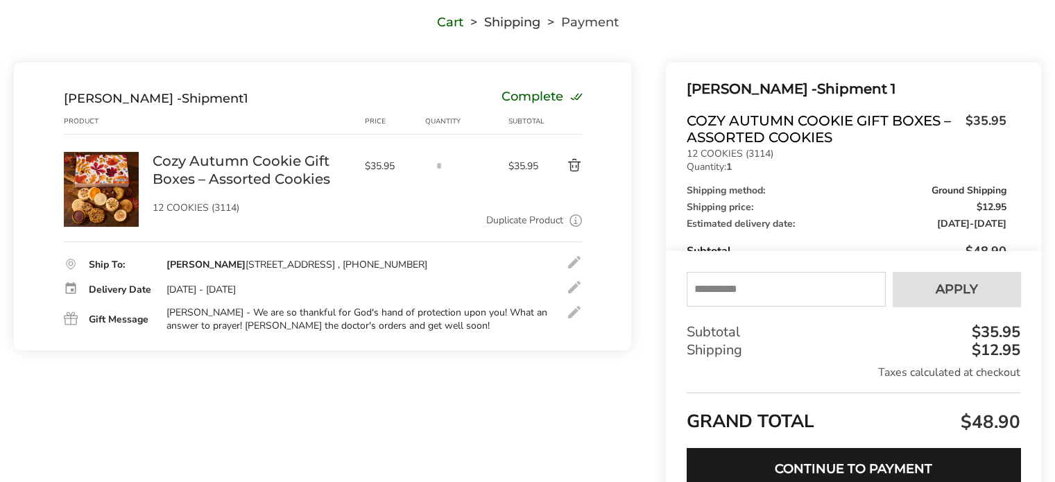
click at [809, 293] on input "text" at bounding box center [785, 289] width 199 height 35
click at [784, 295] on input "text" at bounding box center [785, 289] width 199 height 35
type input "****"
click at [940, 286] on span "Apply" at bounding box center [956, 289] width 42 height 12
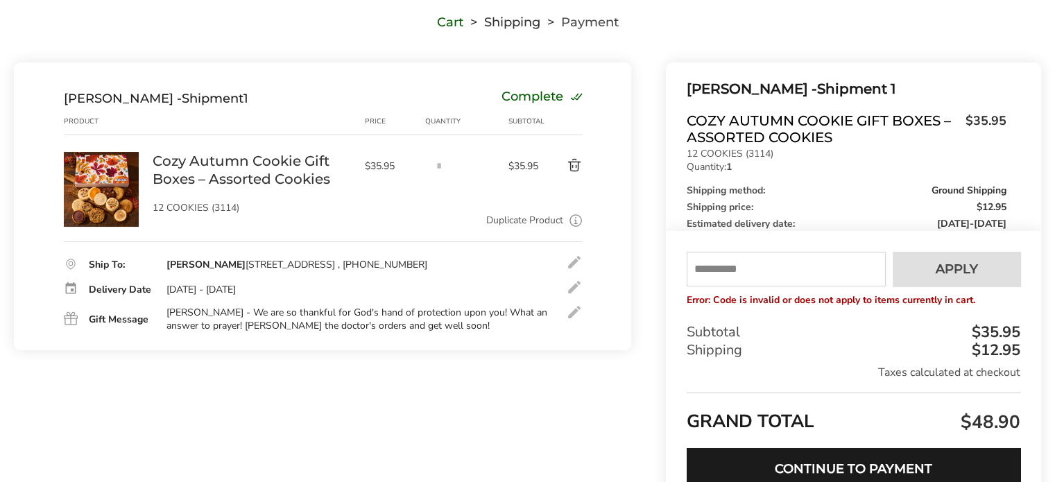
click at [754, 264] on input "text" at bounding box center [785, 269] width 199 height 35
type input "******"
click at [935, 271] on span "Apply" at bounding box center [956, 269] width 42 height 12
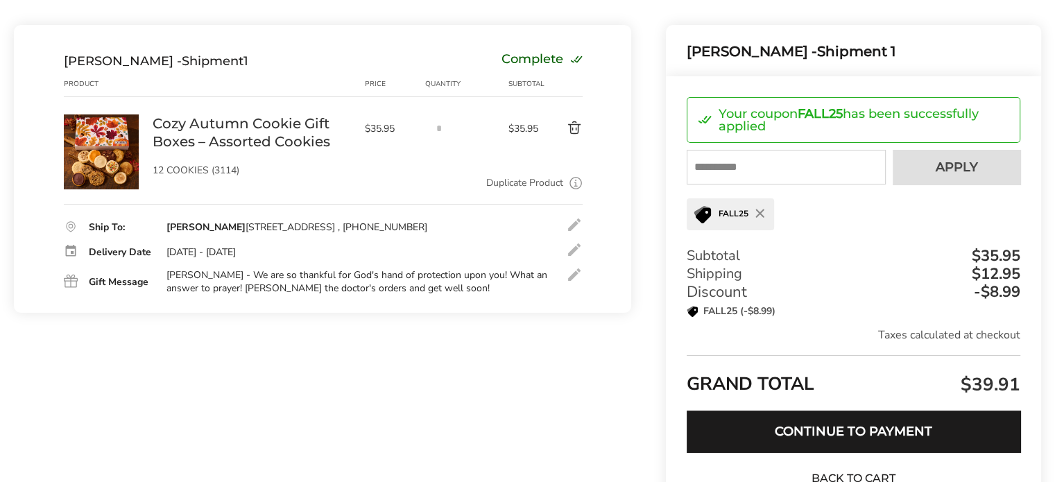
scroll to position [176, 0]
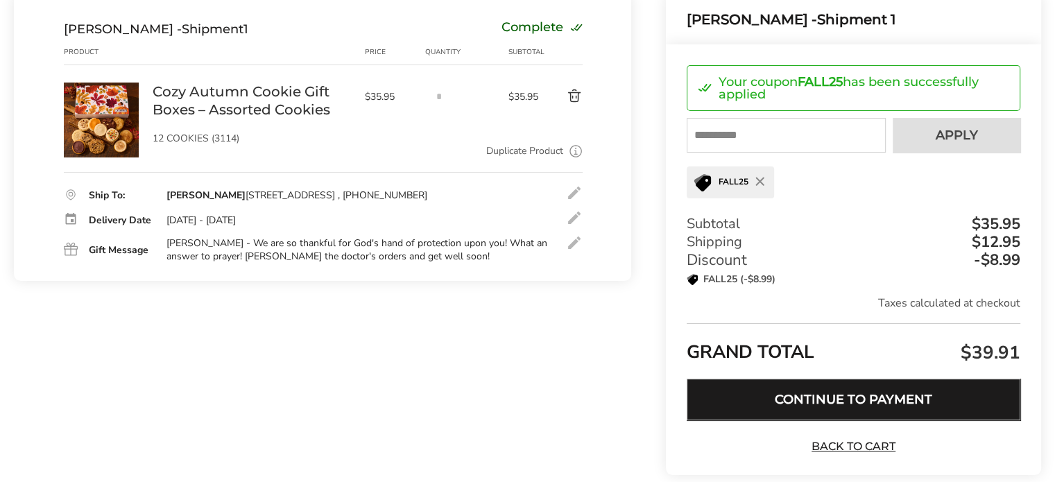
click at [851, 395] on button "Continue to Payment" at bounding box center [852, 400] width 333 height 42
